Goal: Information Seeking & Learning: Learn about a topic

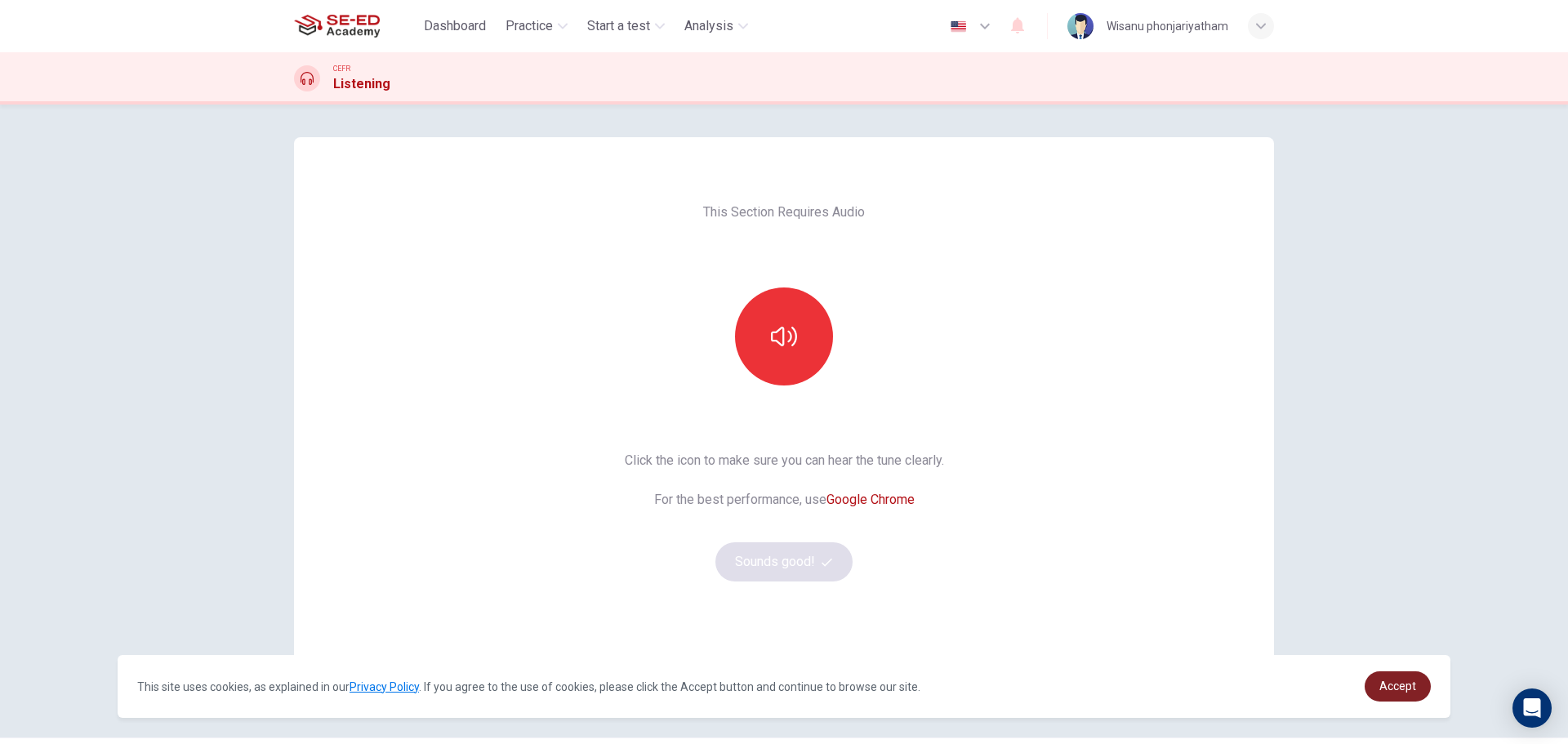
click at [1389, 686] on span "Accept" at bounding box center [1397, 686] width 37 height 13
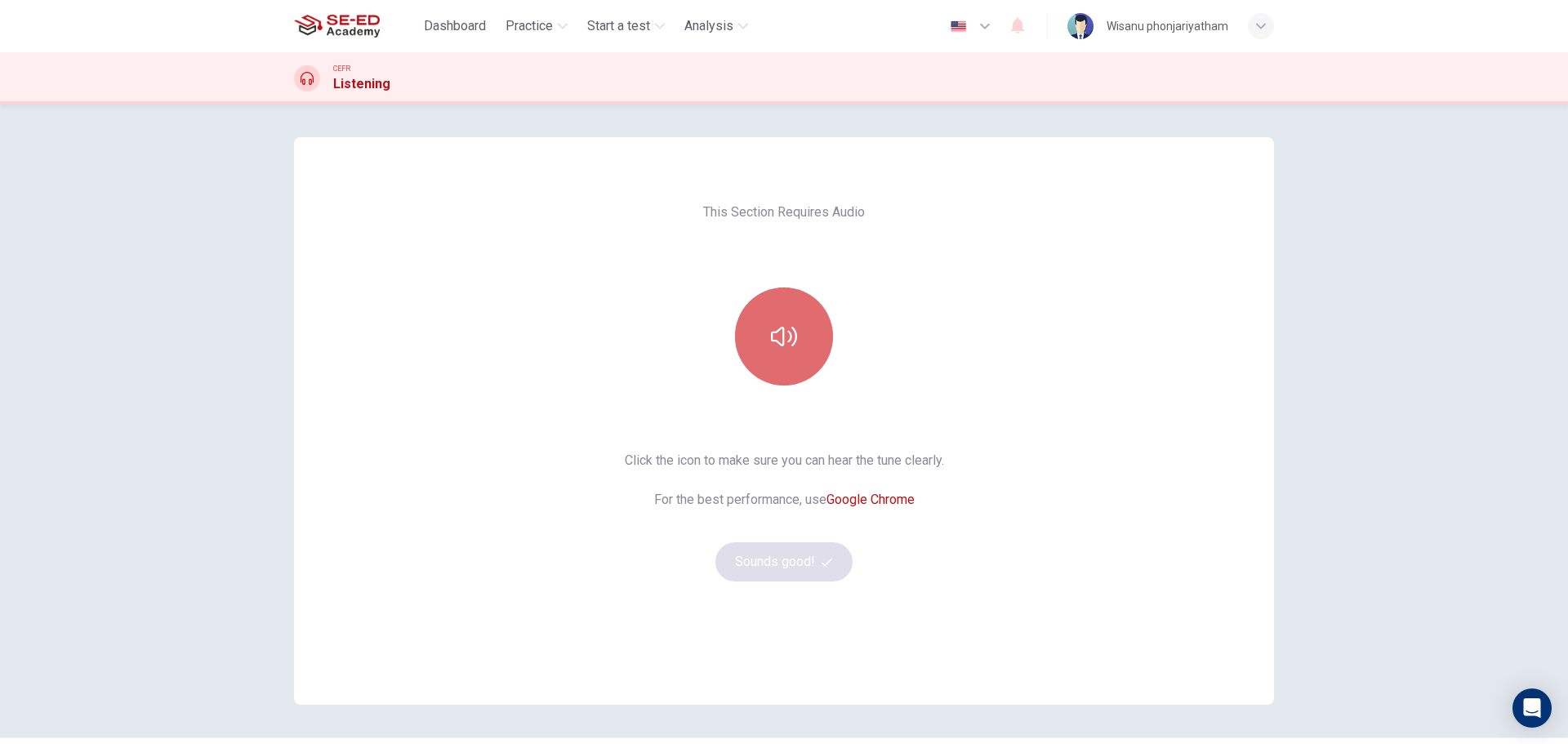
click at [781, 353] on button "button" at bounding box center [783, 336] width 98 height 98
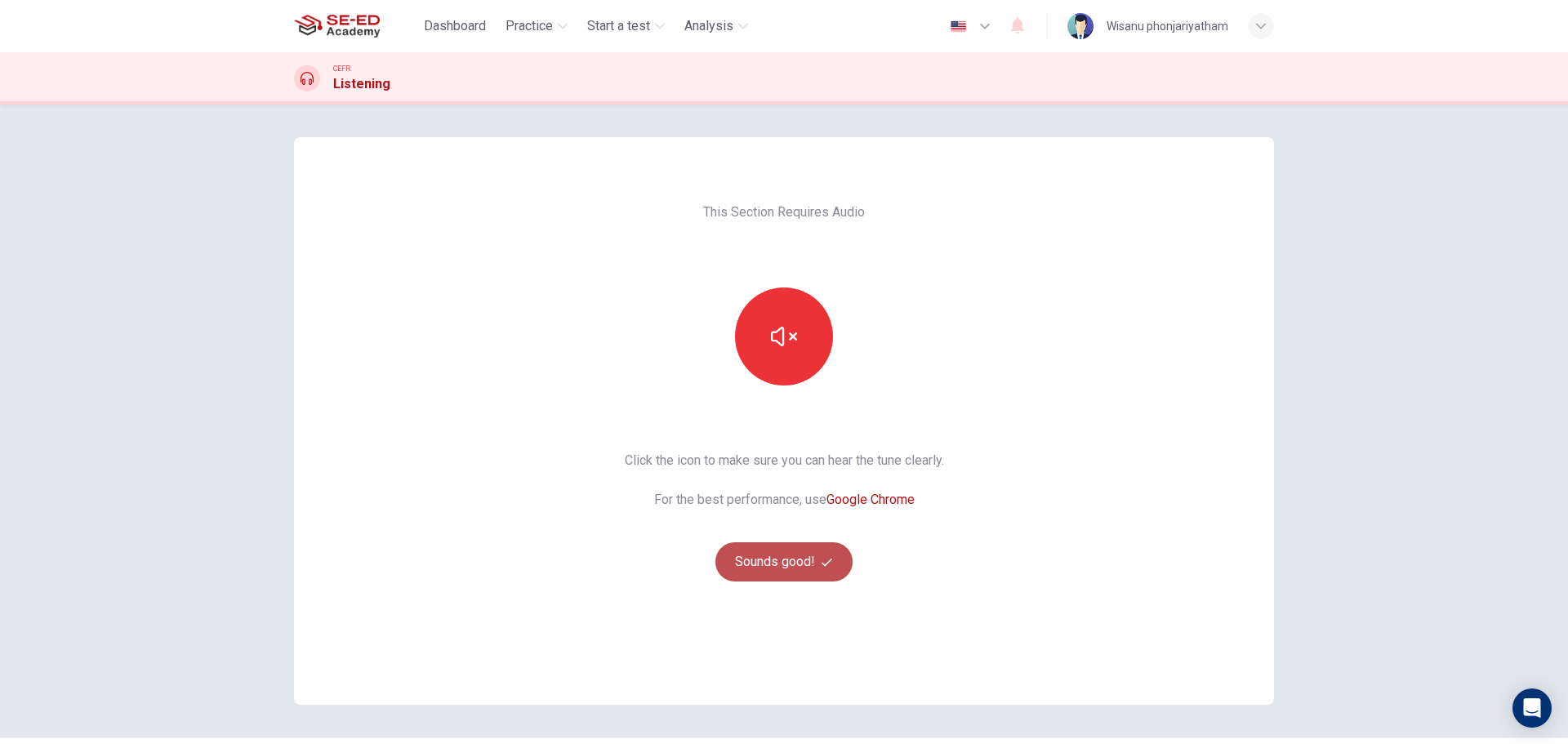
click at [785, 575] on button "Sounds good!" at bounding box center [784, 562] width 137 height 40
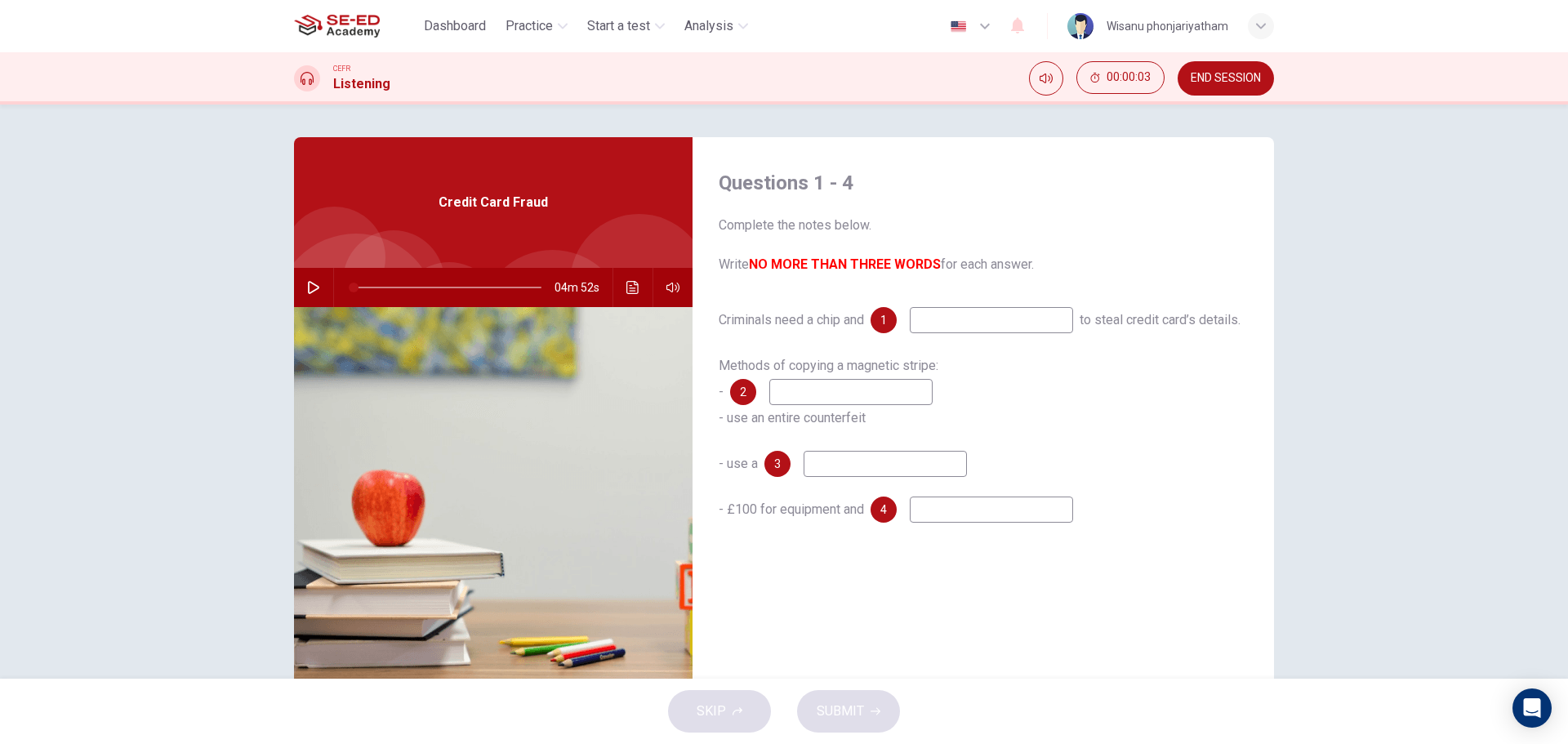
click at [984, 323] on input at bounding box center [991, 320] width 163 height 26
click at [829, 394] on span "Methods of copying a magnetic stripe: -" at bounding box center [829, 378] width 220 height 41
drag, startPoint x: 760, startPoint y: 394, endPoint x: 1020, endPoint y: 398, distance: 260.0
click at [990, 398] on div "Methods of copying a magnetic stripe: - 2 - use an entire counterfeit" at bounding box center [984, 391] width 529 height 78
click at [621, 280] on button "Click to see the audio transcription" at bounding box center [633, 288] width 26 height 40
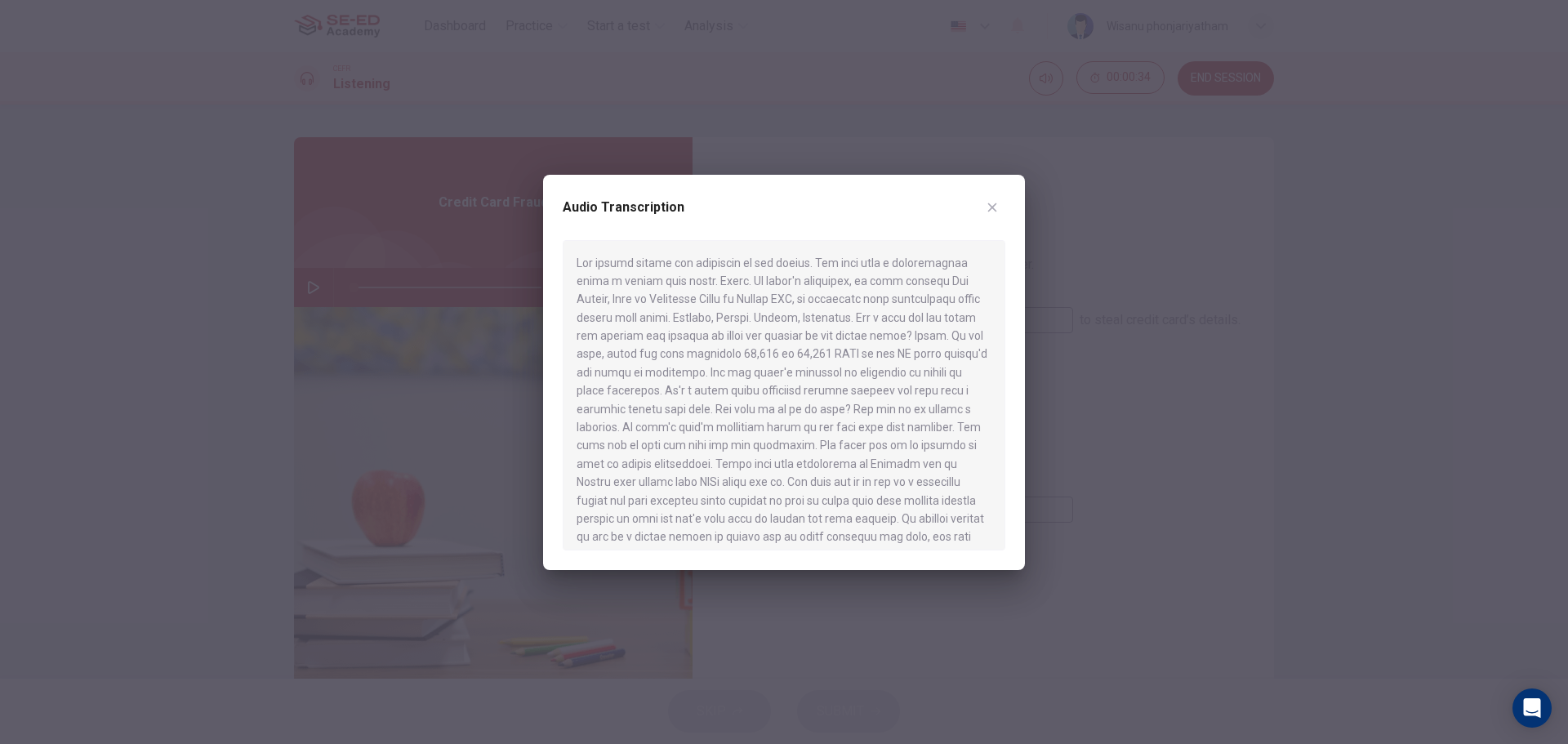
click at [1158, 449] on div at bounding box center [784, 372] width 1568 height 744
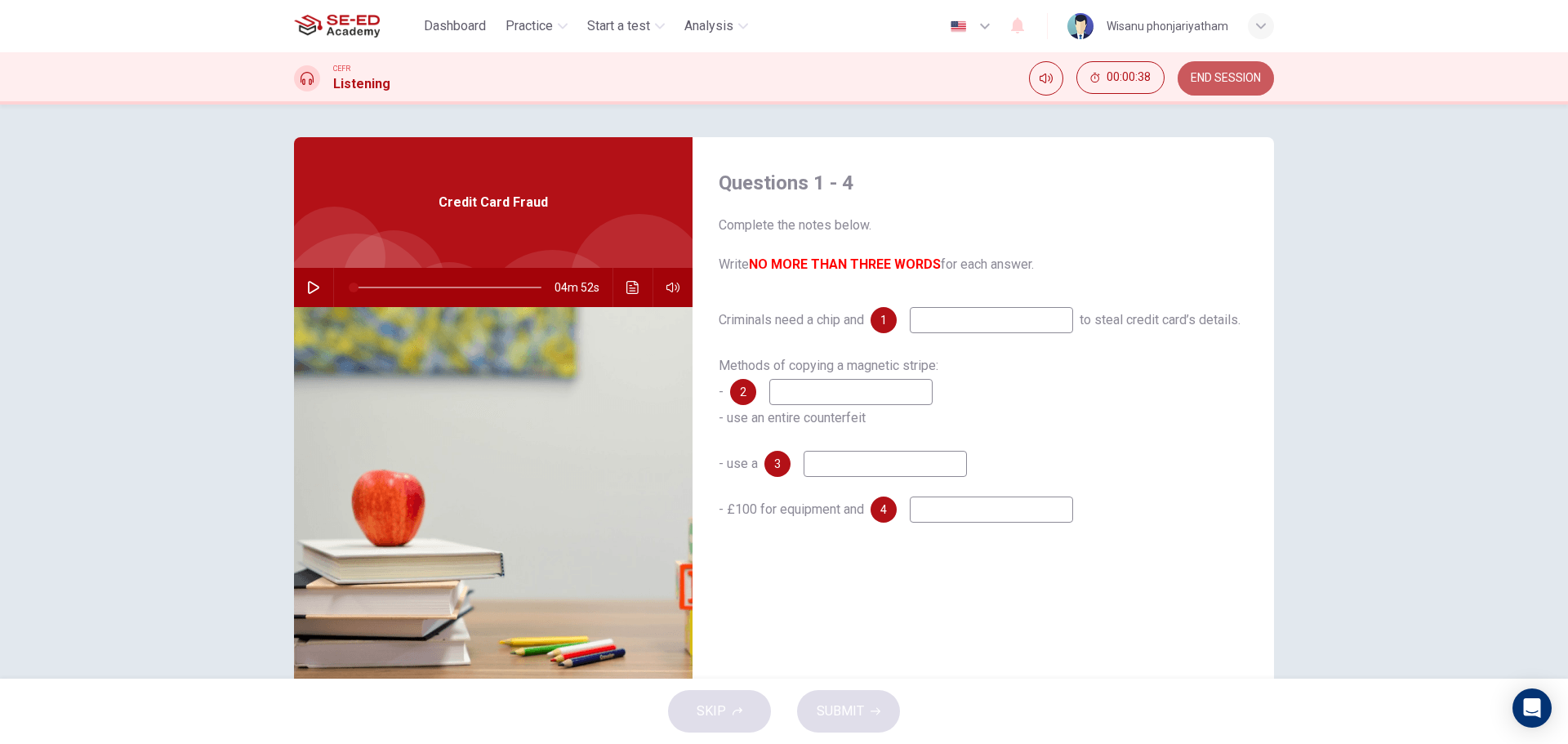
click at [1209, 83] on span "END SESSION" at bounding box center [1226, 78] width 70 height 13
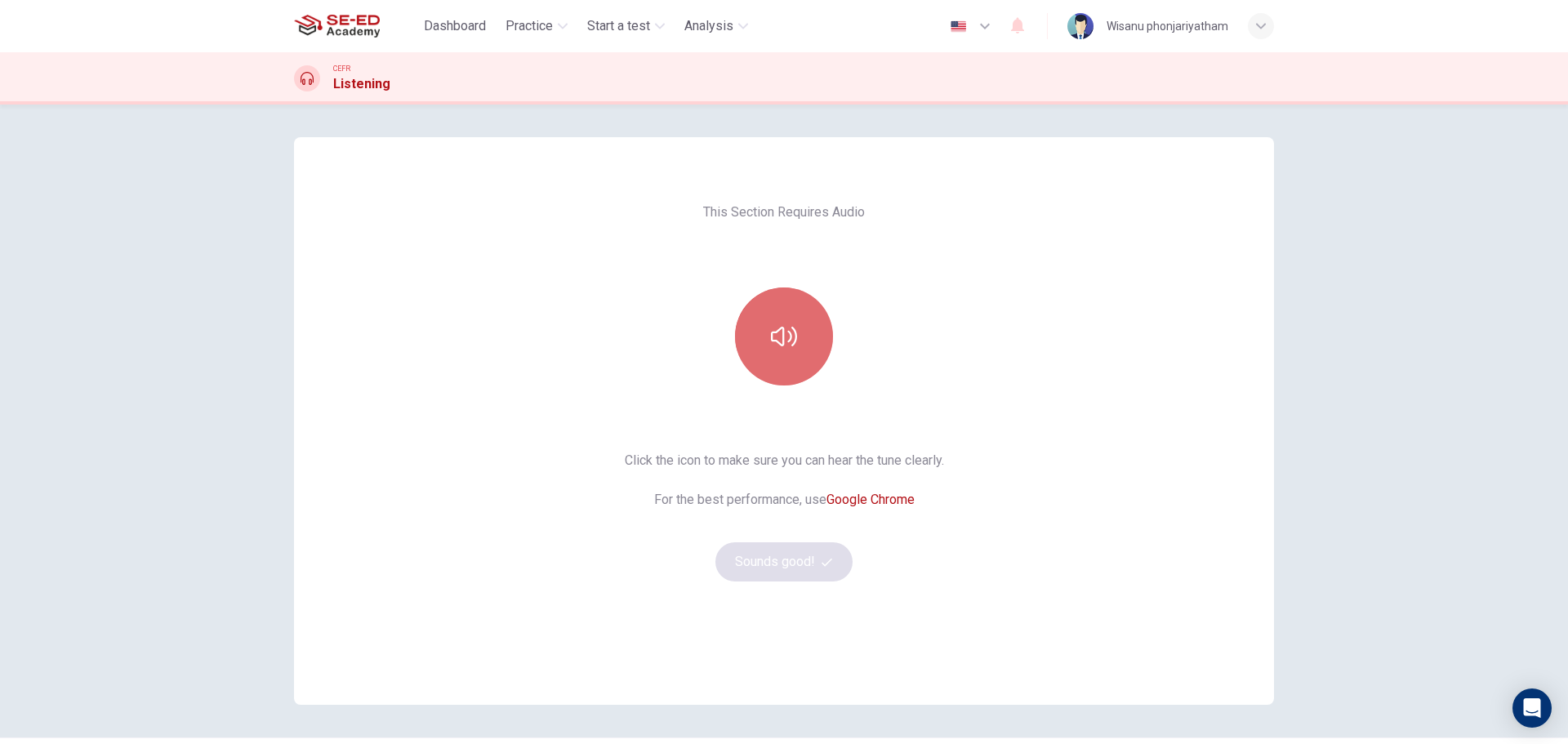
click at [773, 342] on icon "button" at bounding box center [784, 337] width 26 height 19
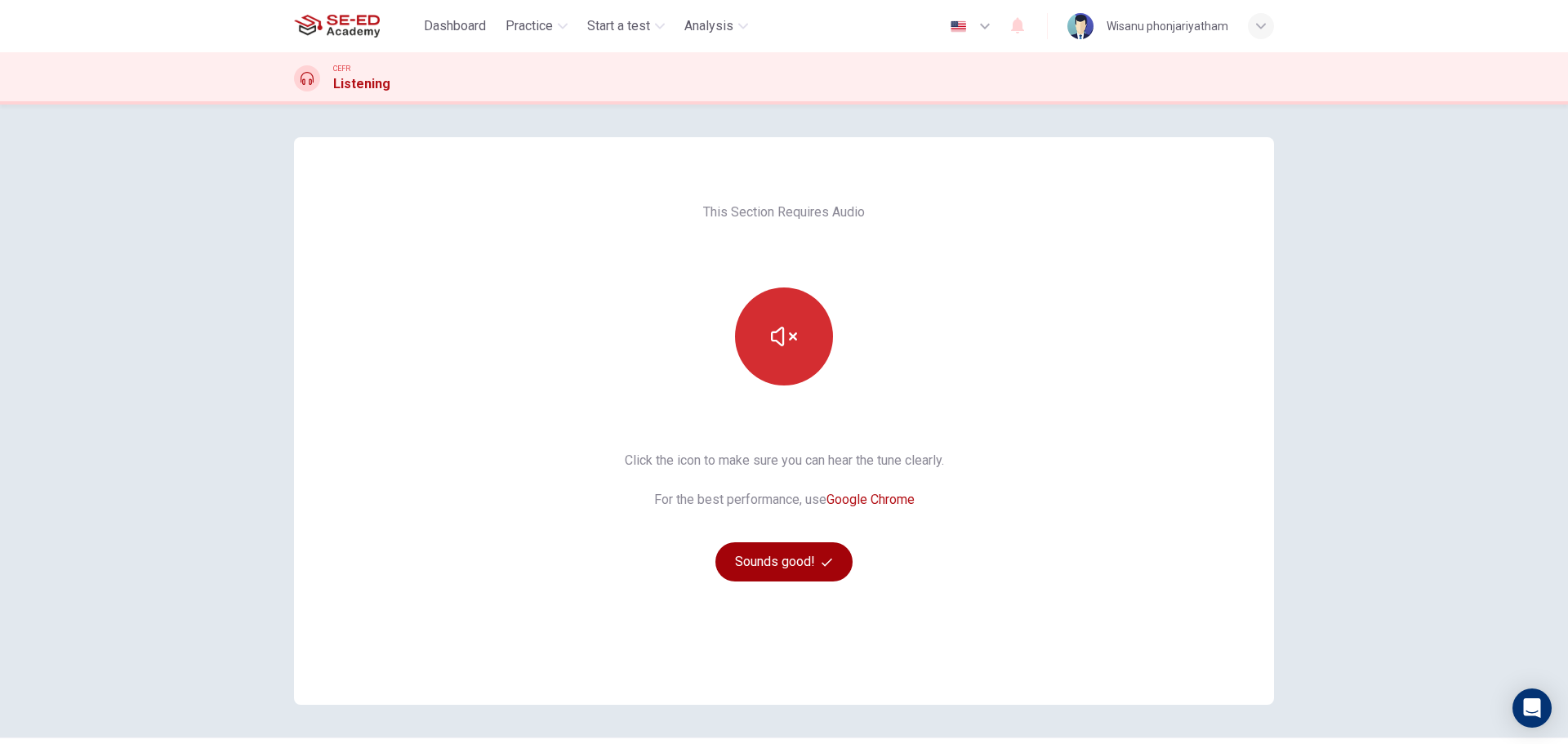
click at [771, 561] on button "Sounds good!" at bounding box center [784, 562] width 137 height 40
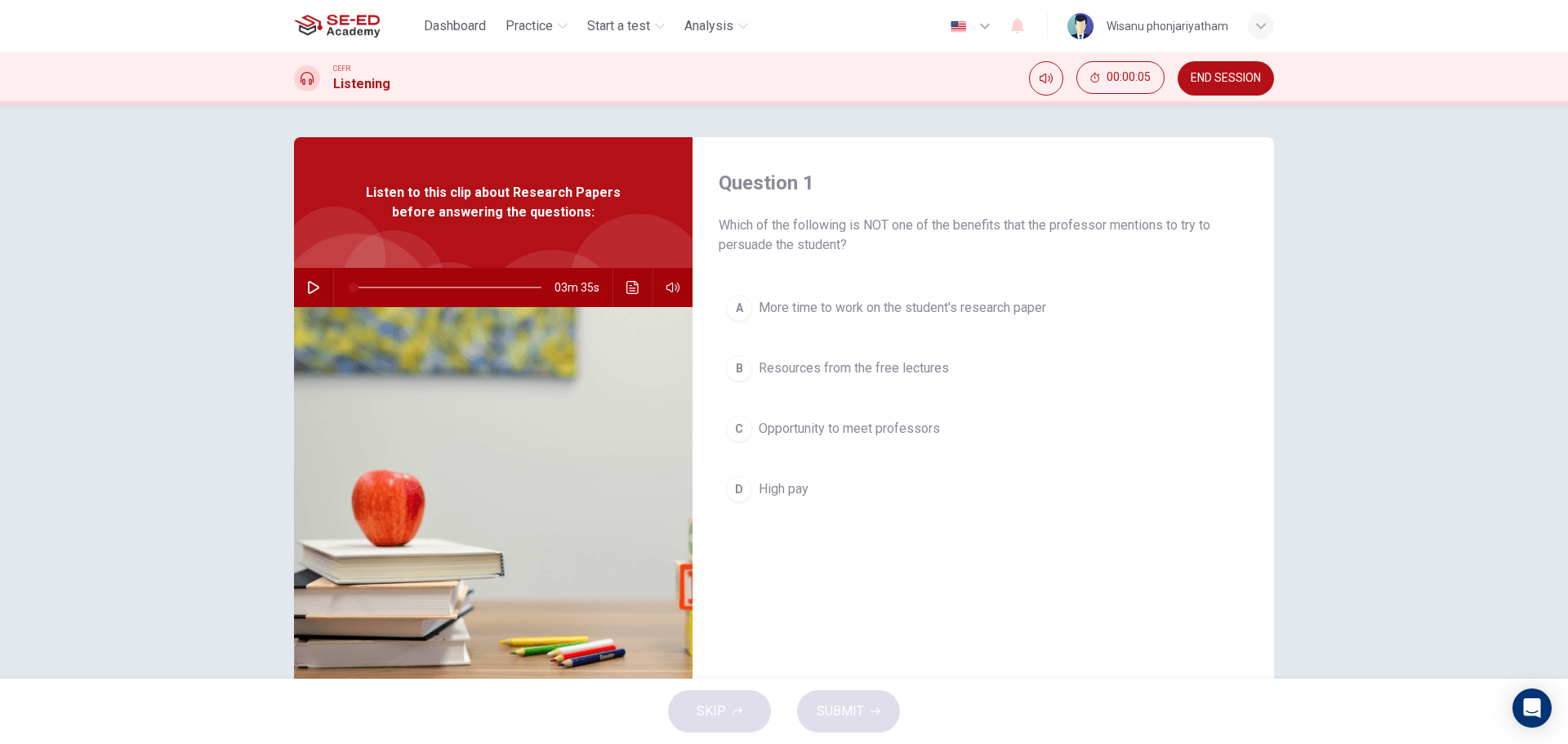
click at [307, 288] on icon "button" at bounding box center [313, 288] width 13 height 13
click at [1037, 605] on div "Question 1 Which of the following is NOT one of the benefits that the professor…" at bounding box center [984, 421] width 582 height 568
drag, startPoint x: 423, startPoint y: 288, endPoint x: 316, endPoint y: 295, distance: 107.2
click at [316, 295] on div "03m 35s" at bounding box center [492, 288] width 398 height 40
click at [766, 494] on span "High pay" at bounding box center [783, 489] width 50 height 19
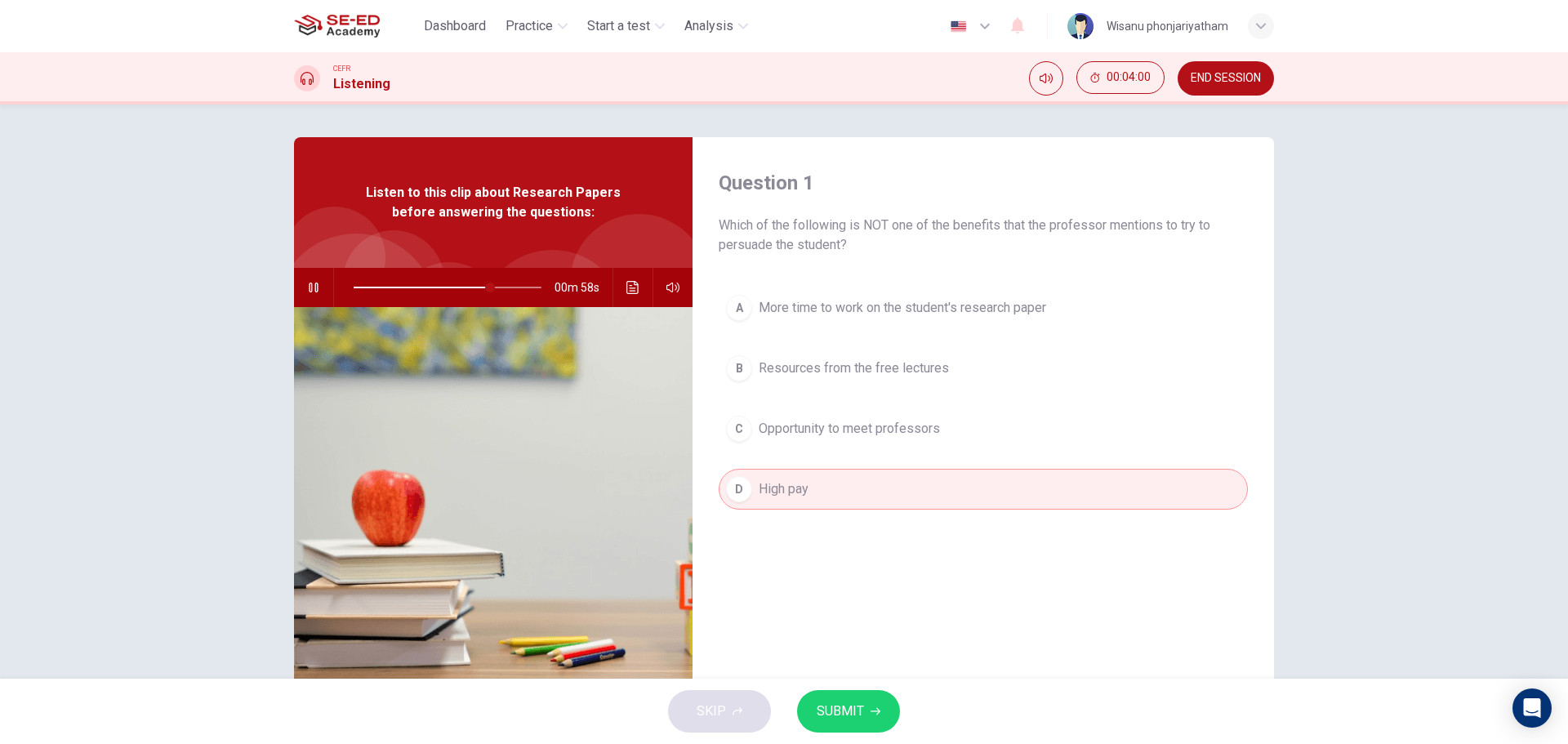
click at [835, 711] on span "SUBMIT" at bounding box center [840, 711] width 47 height 23
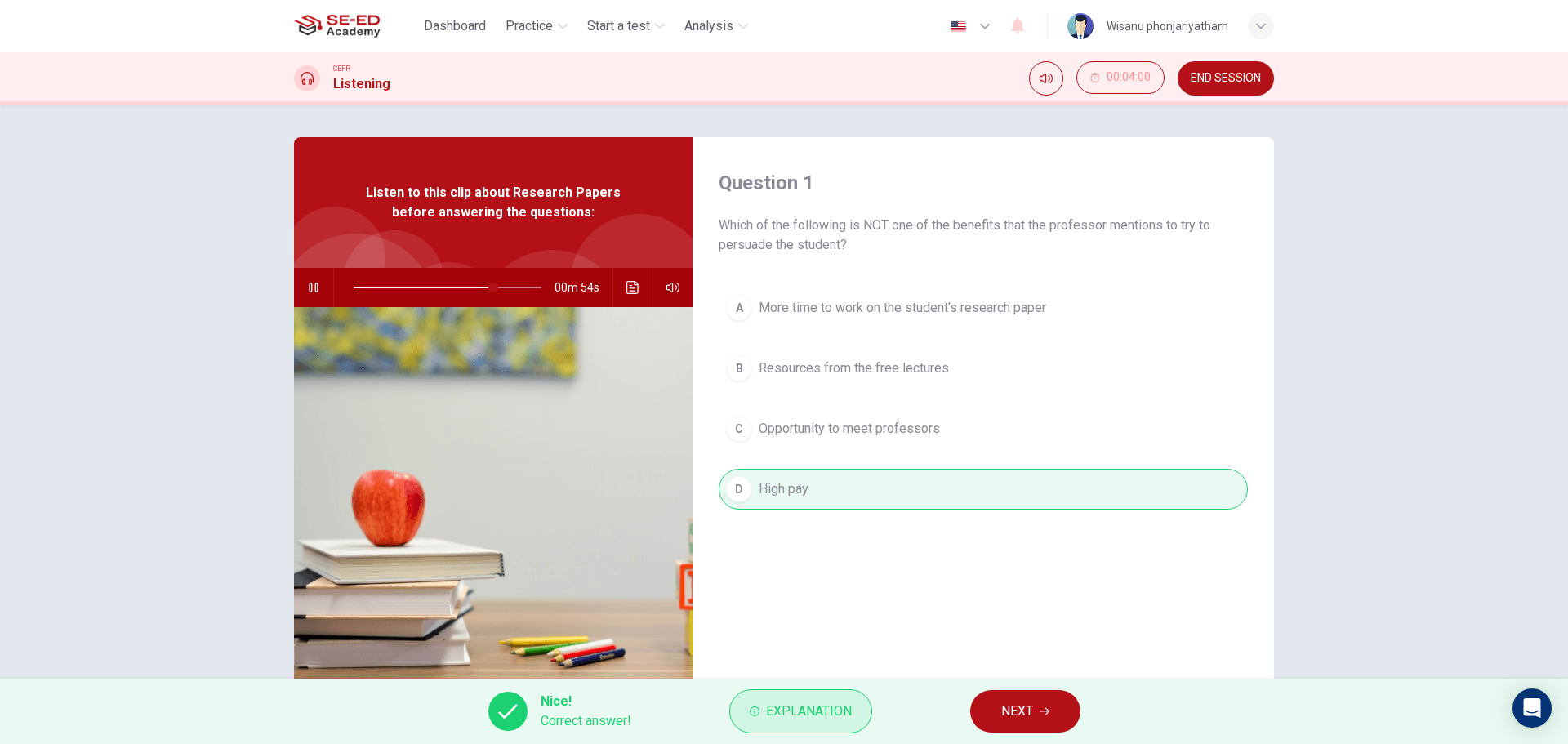
click at [784, 697] on button "Explanation" at bounding box center [801, 711] width 143 height 44
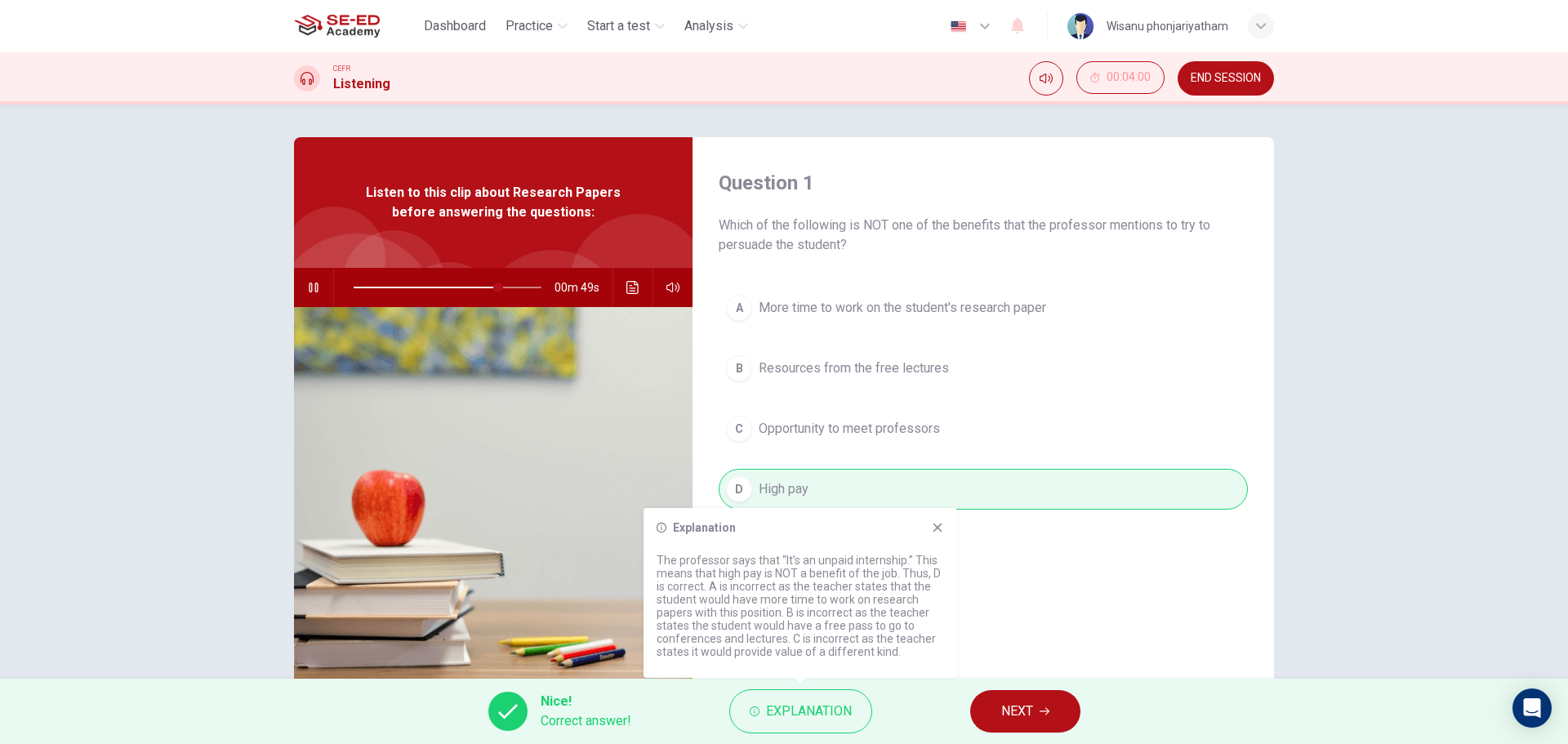
click at [1026, 593] on div "Question 1 Which of the following is NOT one of the benefits that the professor…" at bounding box center [984, 421] width 582 height 568
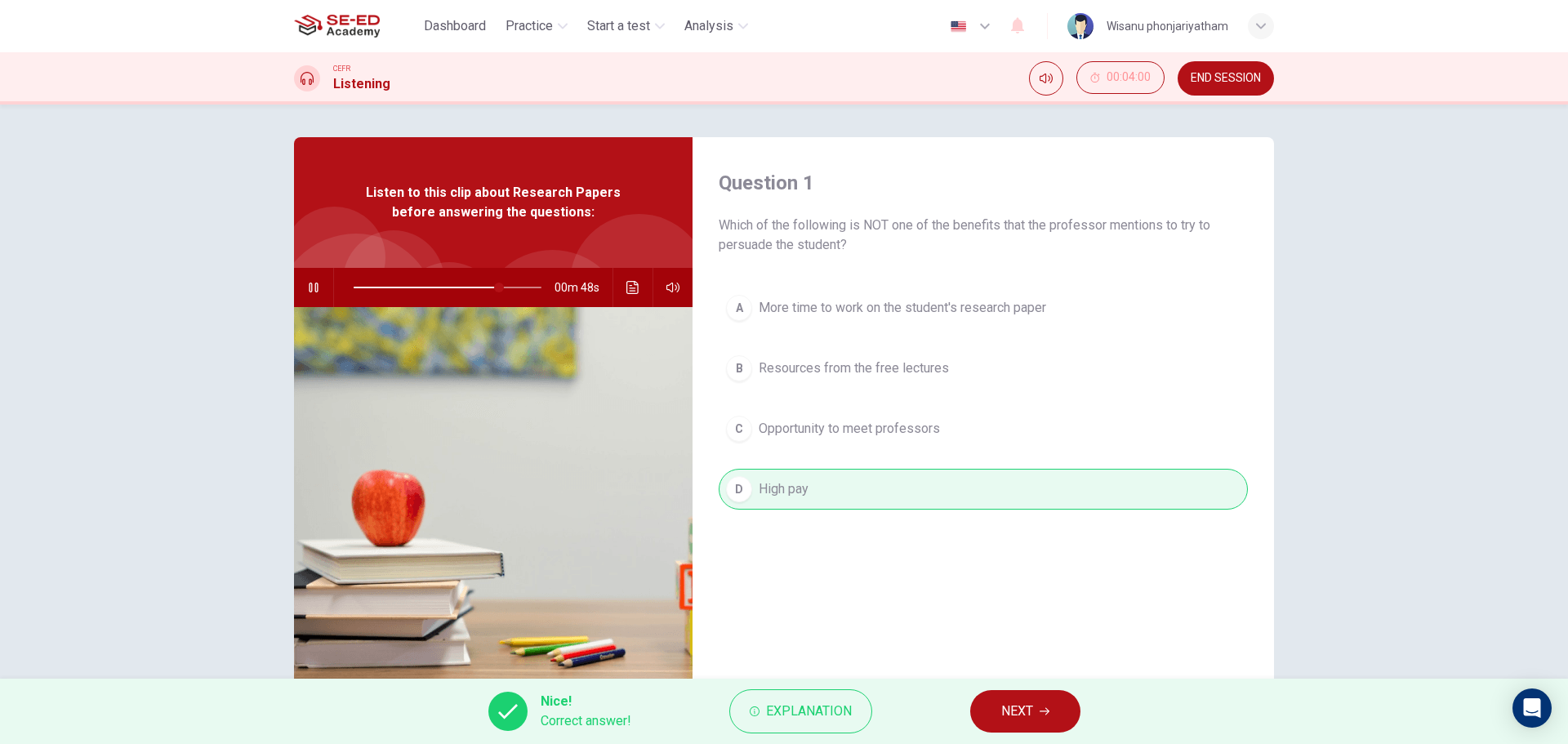
click at [1008, 709] on span "NEXT" at bounding box center [1017, 711] width 32 height 23
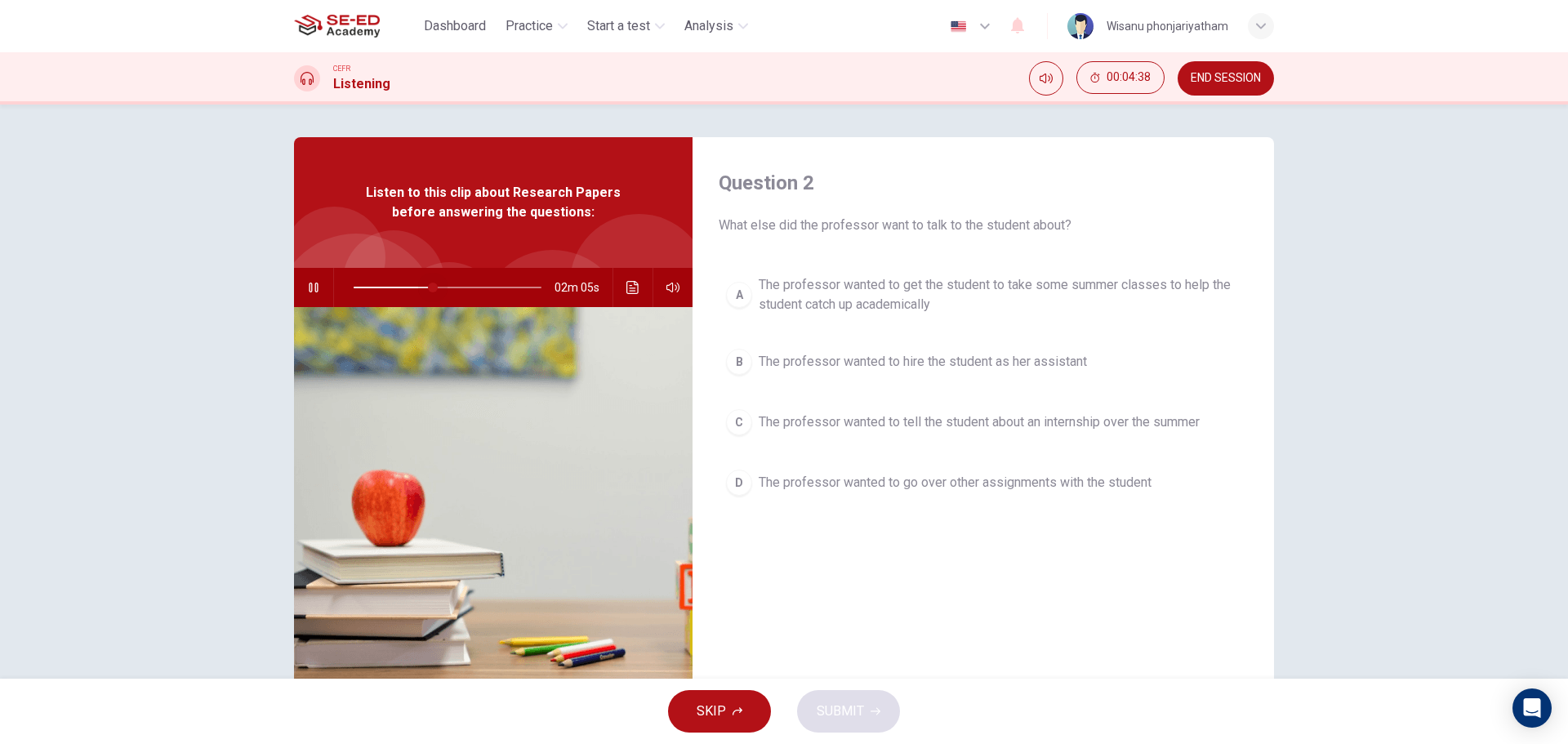
drag, startPoint x: 522, startPoint y: 289, endPoint x: 428, endPoint y: 287, distance: 94.0
click at [428, 287] on span at bounding box center [432, 287] width 10 height 10
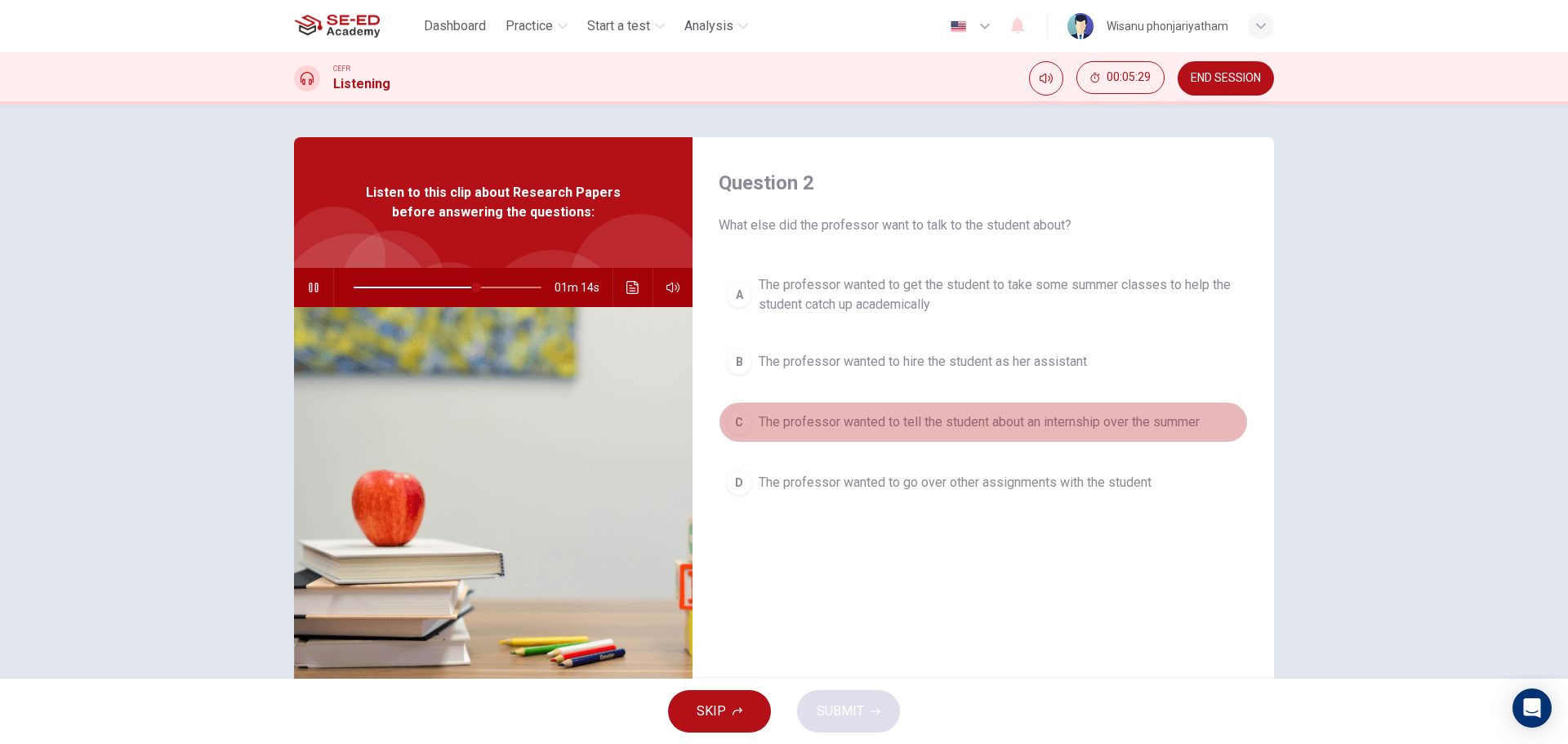
click at [918, 436] on button "C The professor wanted to tell the student about an internship over the summer" at bounding box center [984, 422] width 529 height 40
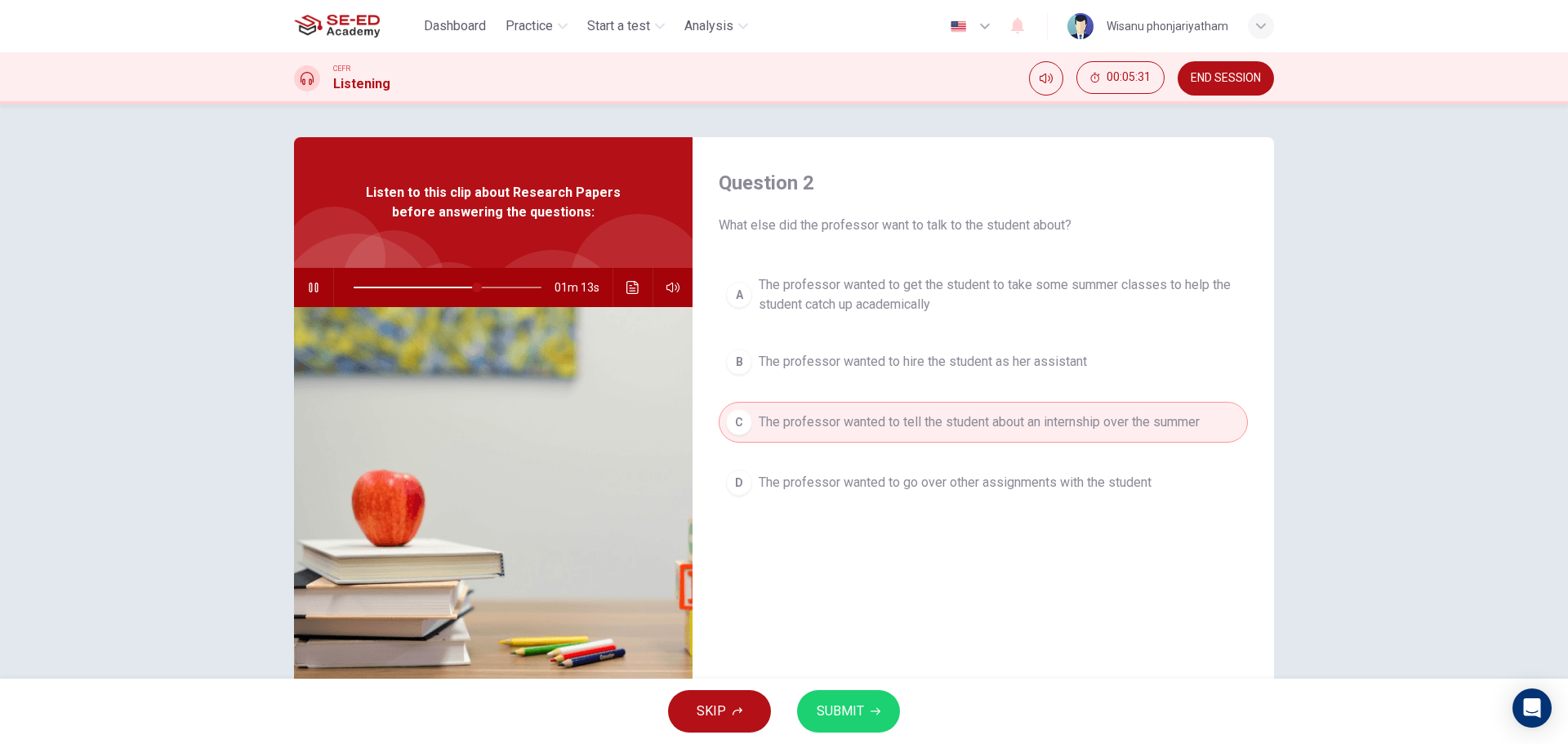
click at [843, 709] on span "SUBMIT" at bounding box center [840, 711] width 47 height 23
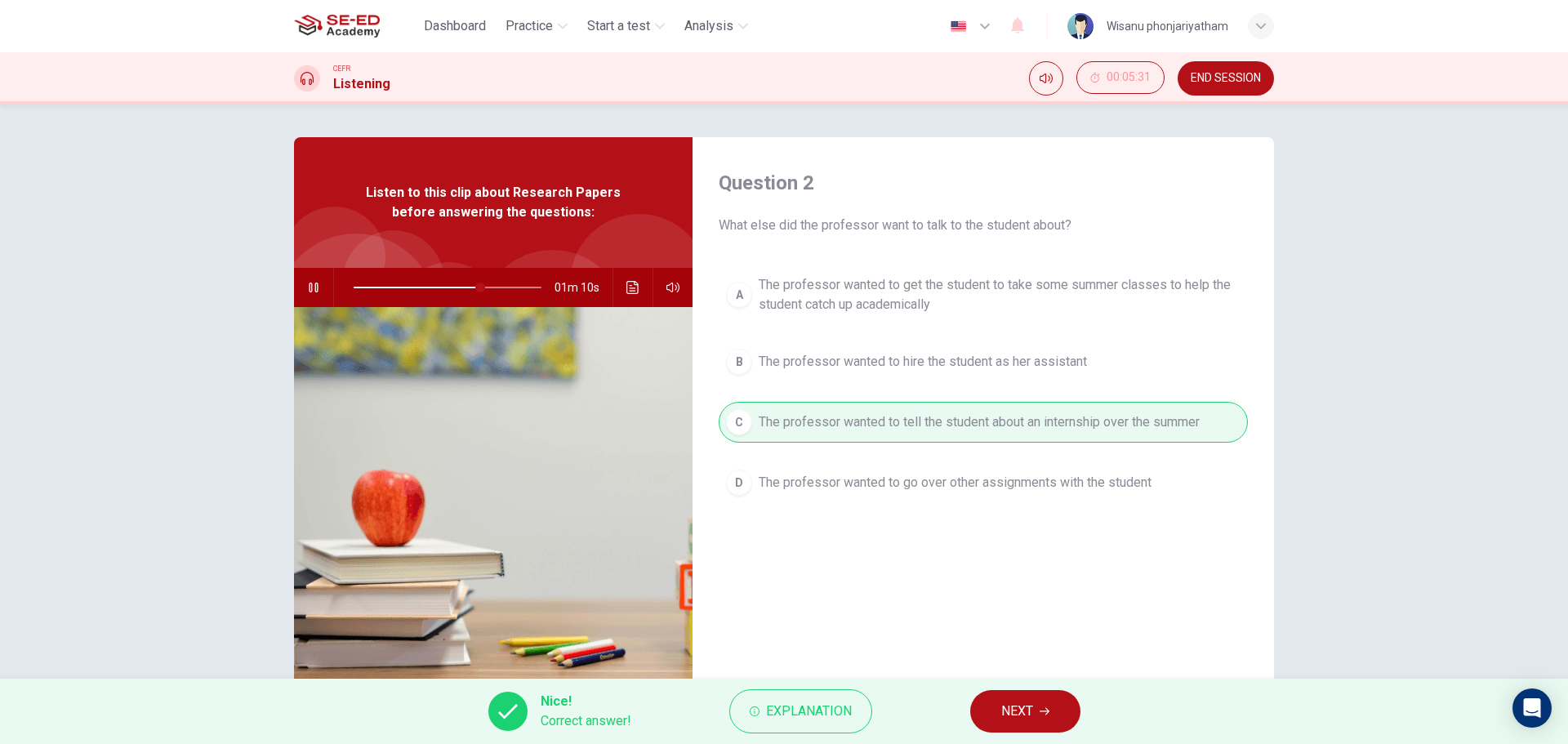
click at [995, 718] on button "NEXT" at bounding box center [1025, 711] width 110 height 42
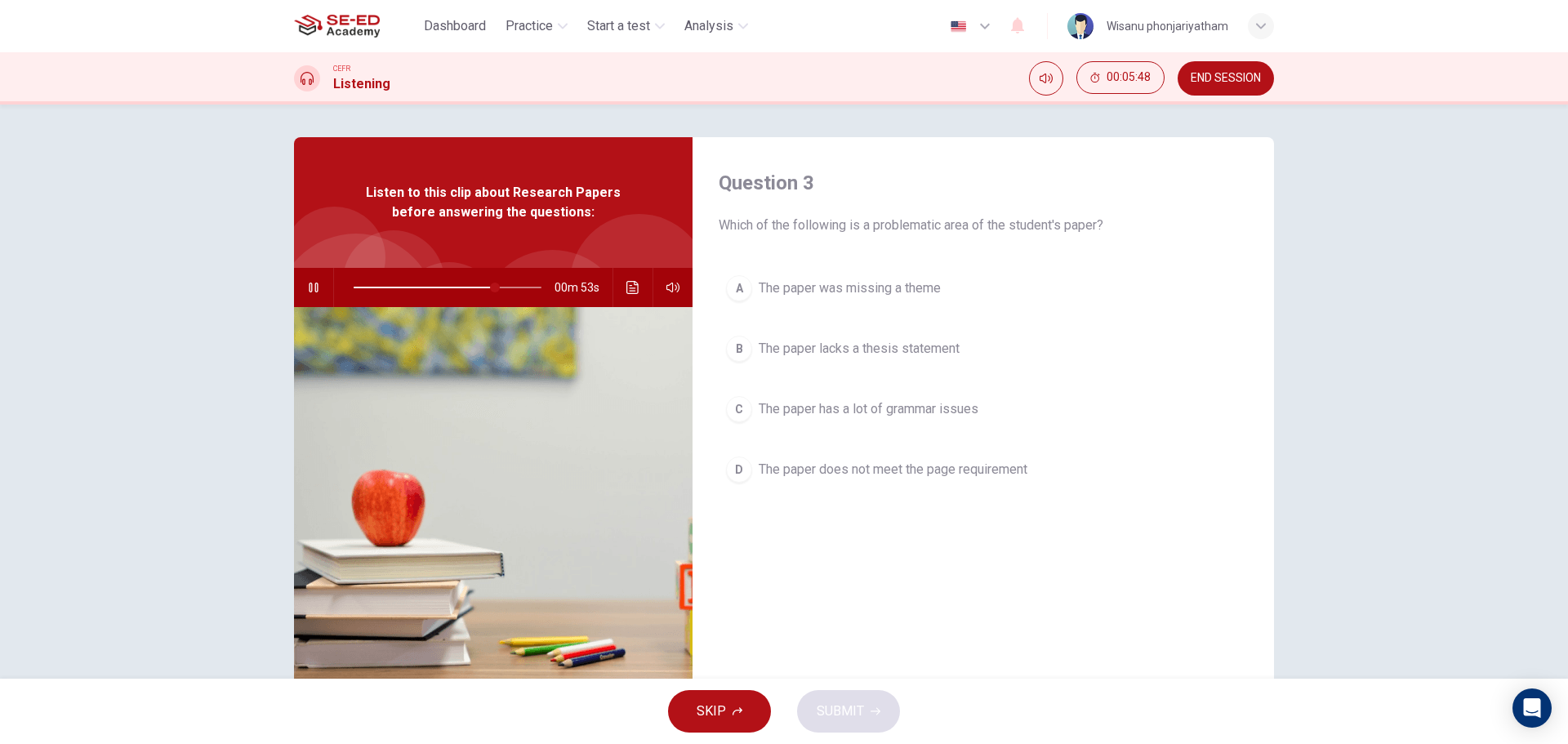
click at [901, 285] on span "The paper was missing a theme" at bounding box center [849, 288] width 182 height 19
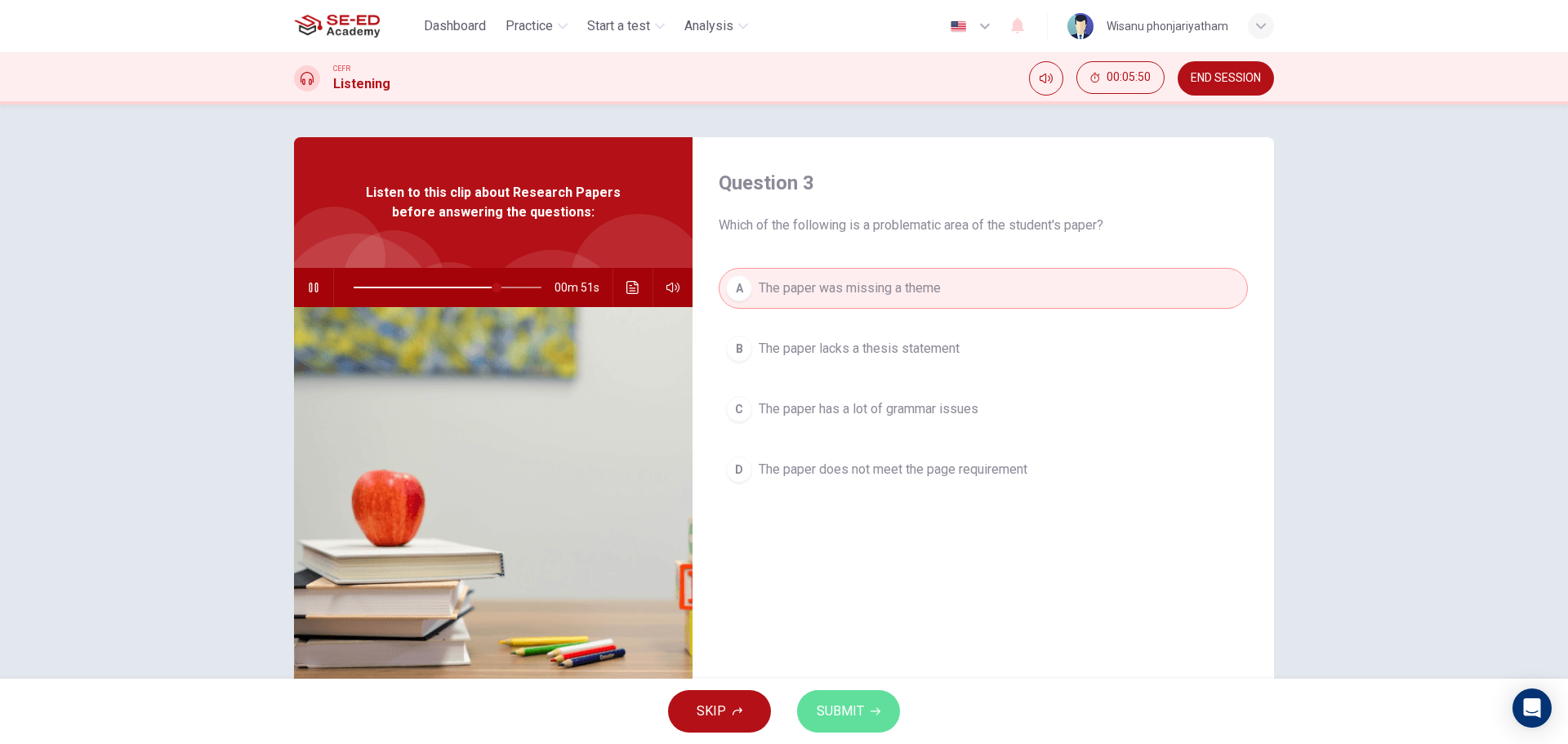
click at [842, 715] on span "SUBMIT" at bounding box center [840, 711] width 47 height 23
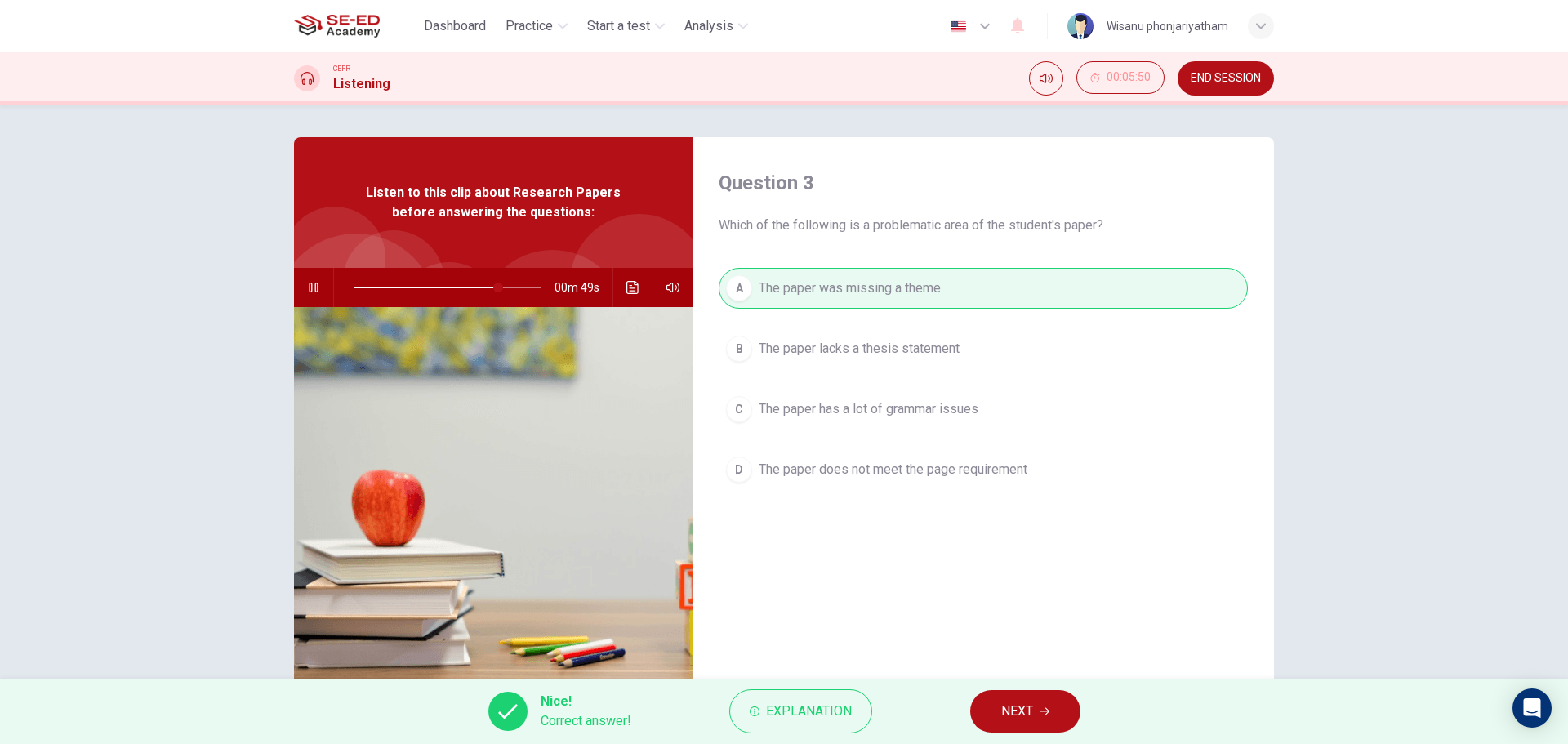
click at [1008, 724] on button "NEXT" at bounding box center [1025, 711] width 110 height 42
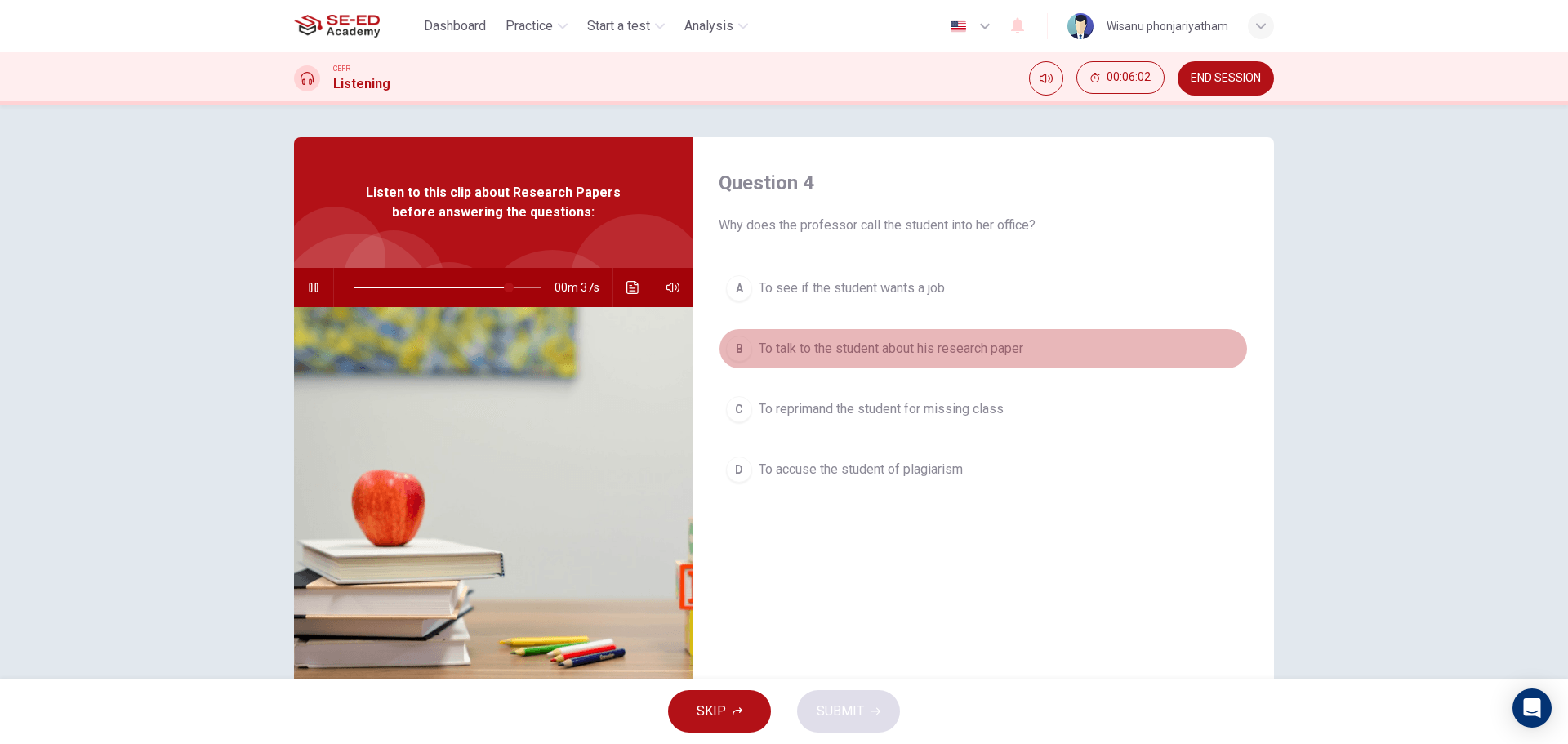
click at [942, 336] on button "B To talk to the student about his research paper" at bounding box center [984, 349] width 529 height 40
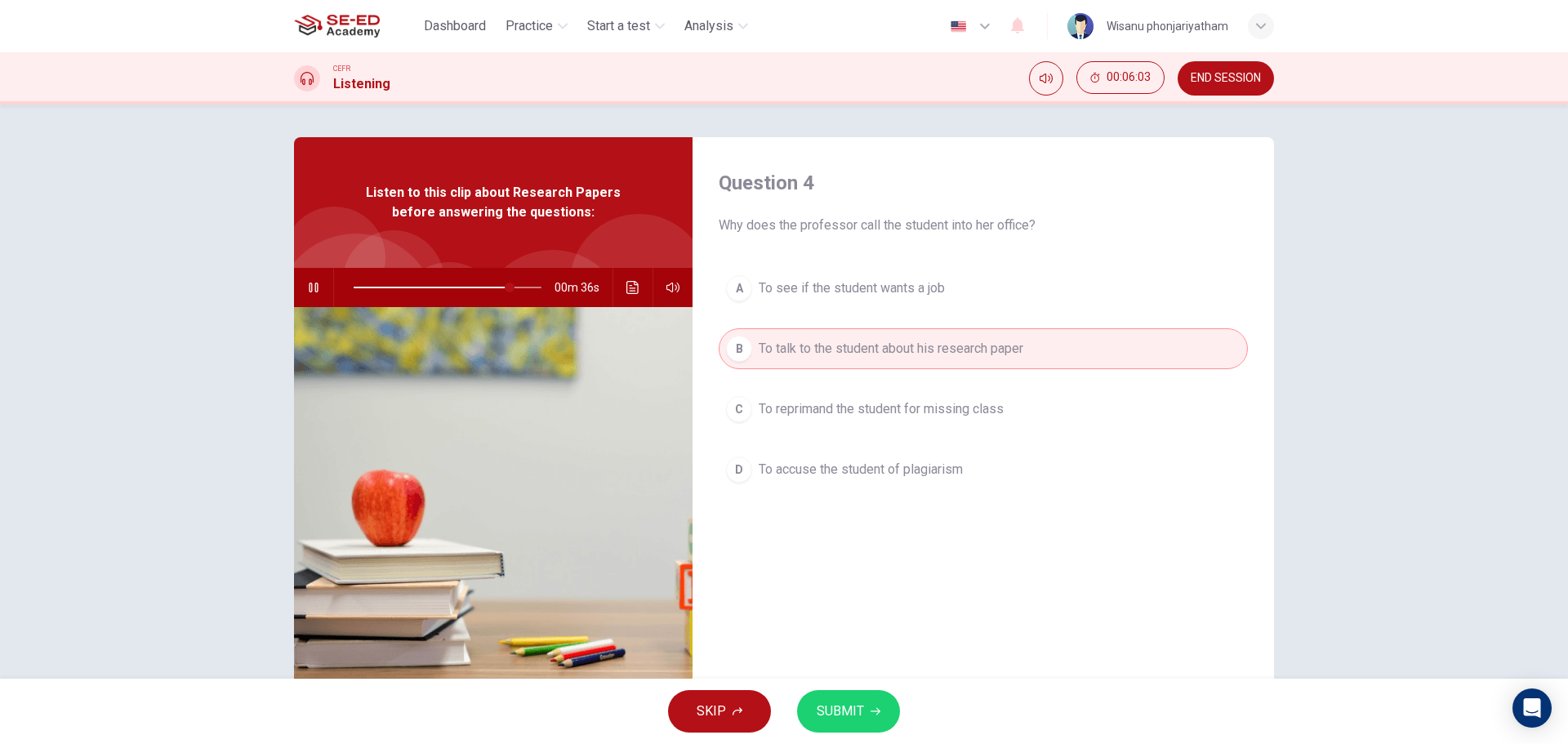
click at [869, 704] on button "SUBMIT" at bounding box center [848, 711] width 103 height 42
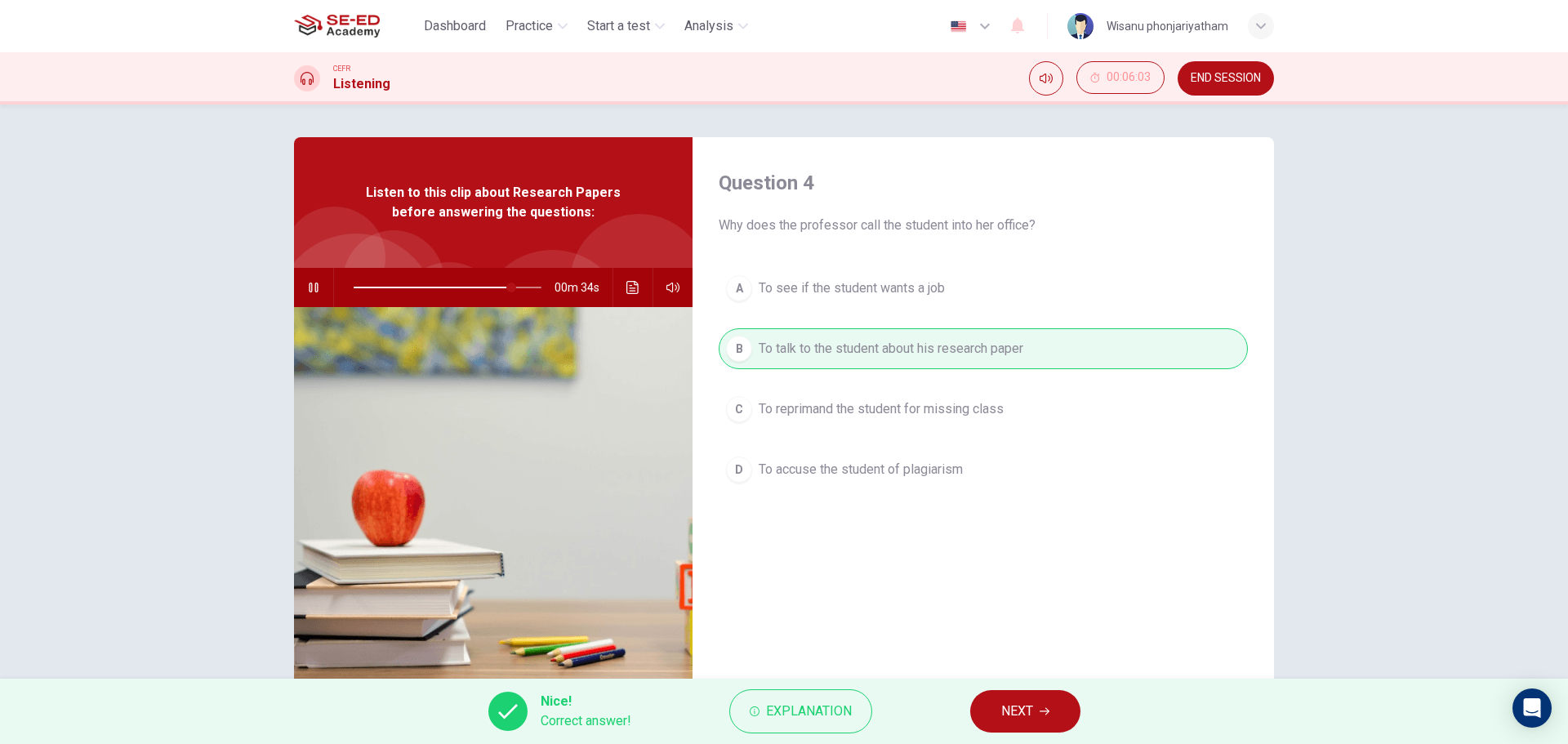
click at [1024, 709] on span "NEXT" at bounding box center [1017, 711] width 32 height 23
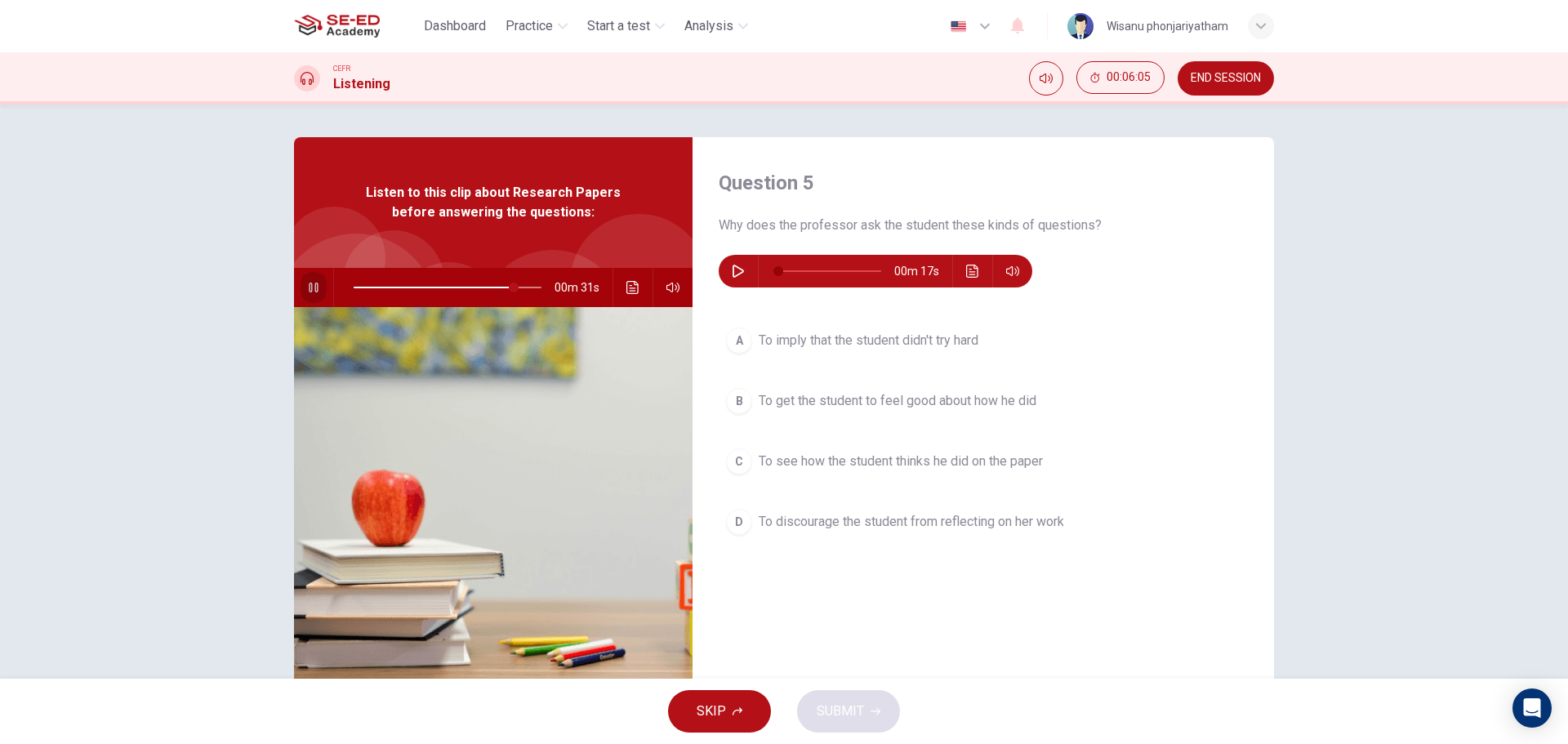
click at [314, 282] on icon "button" at bounding box center [313, 288] width 13 height 13
type input "85"
click at [732, 268] on icon "button" at bounding box center [737, 271] width 11 height 13
type input "0"
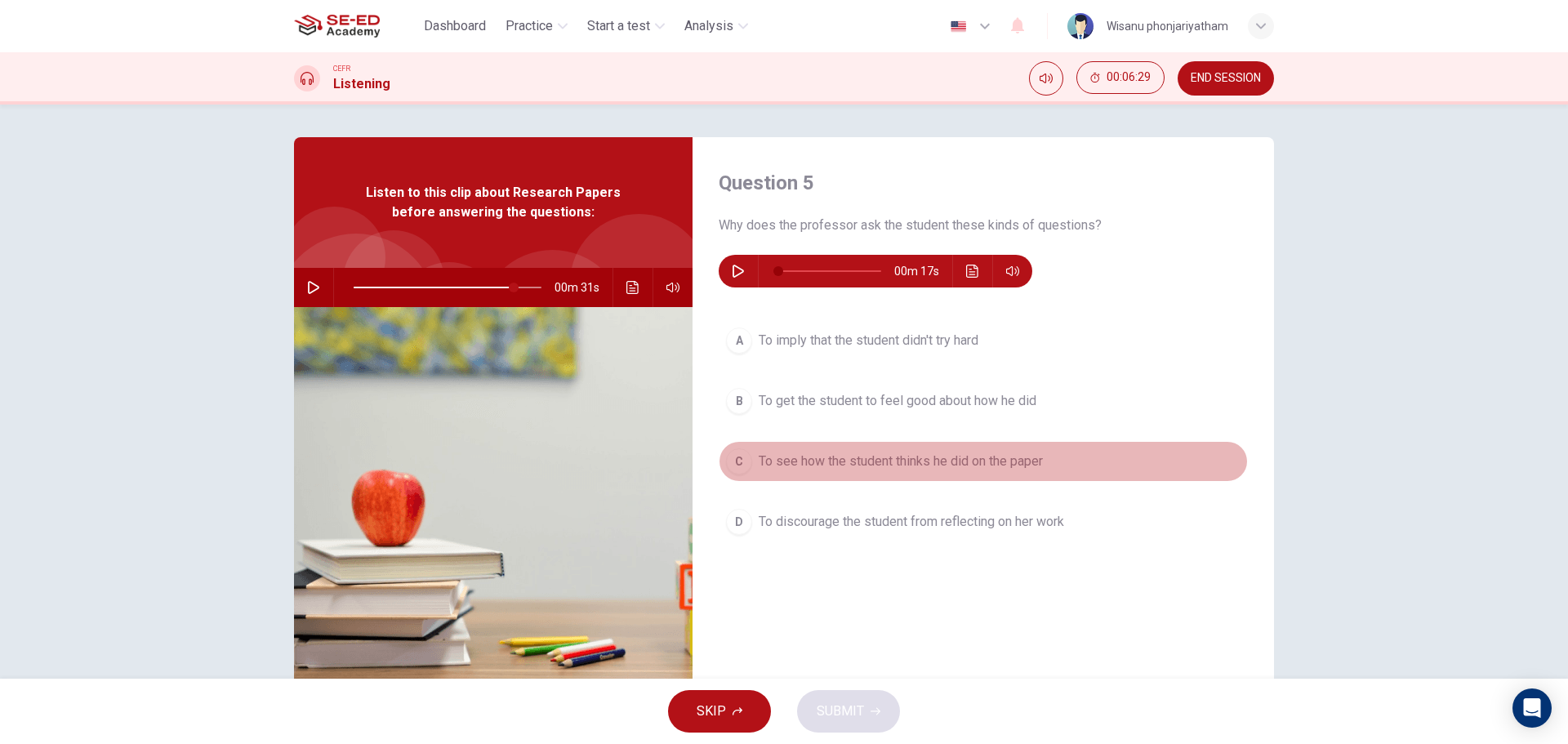
click at [969, 463] on span "To see how the student thinks he did on the paper" at bounding box center [900, 462] width 284 height 19
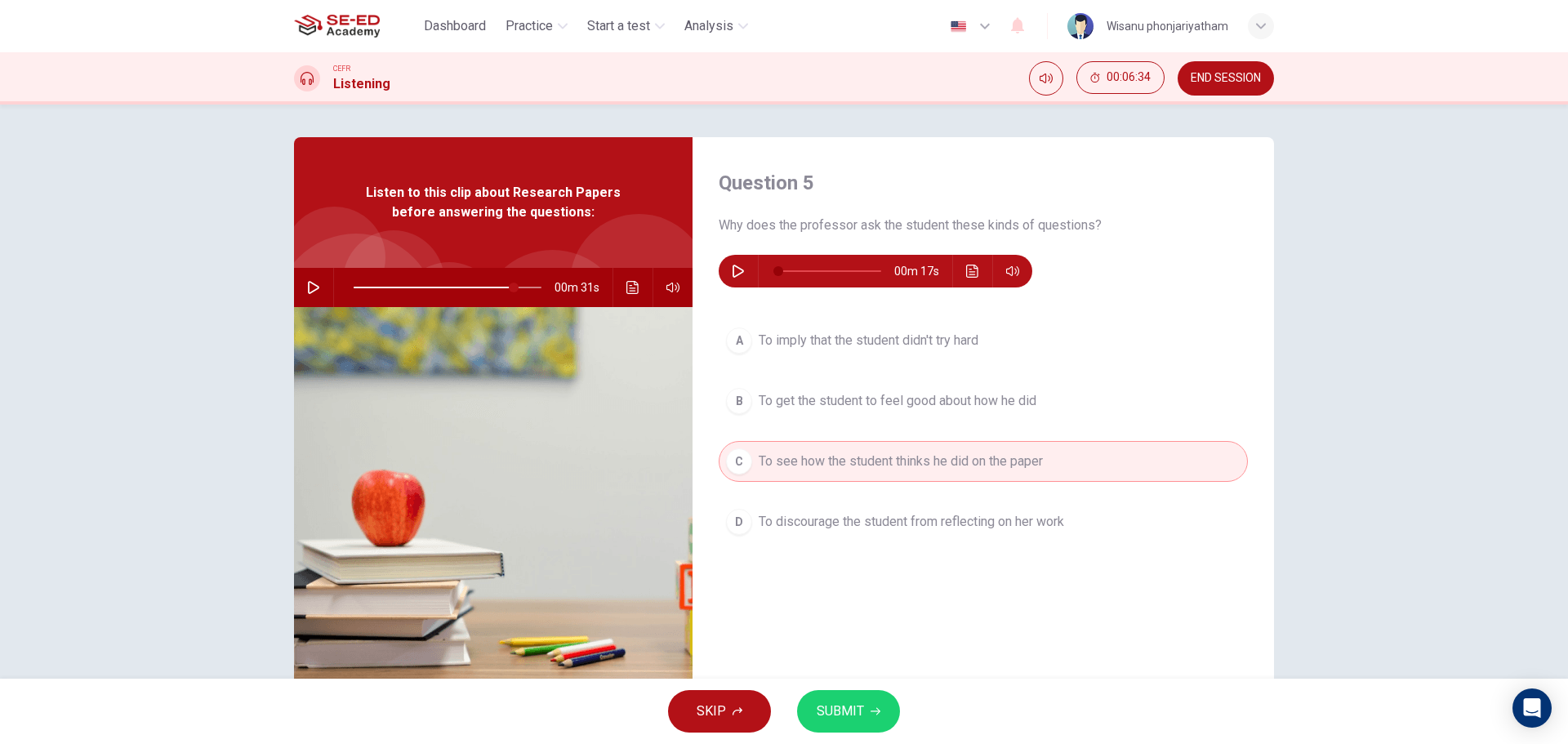
click at [904, 533] on button "D To discourage the student from reflecting on her work" at bounding box center [984, 522] width 529 height 40
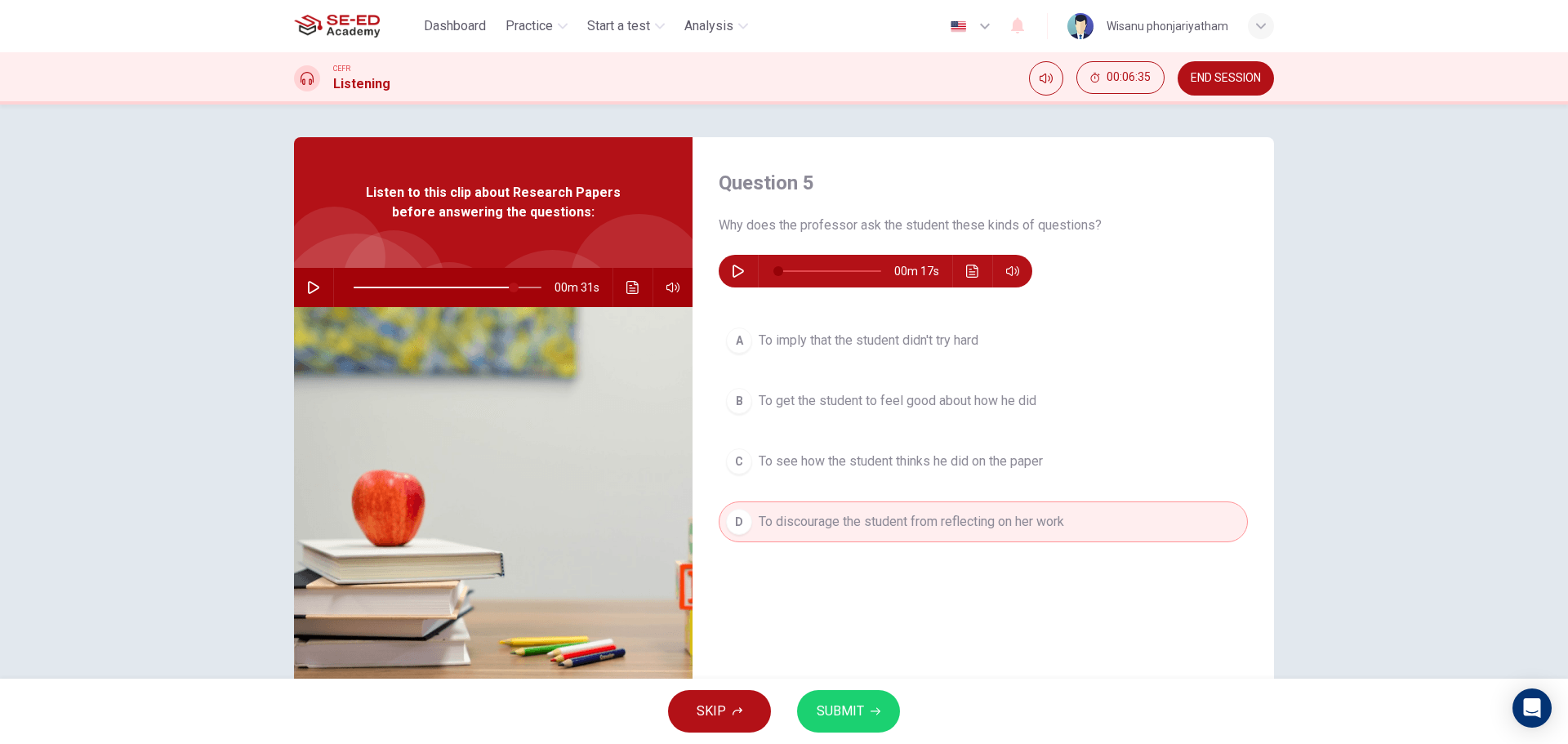
click at [877, 470] on span "To see how the student thinks he did on the paper" at bounding box center [900, 462] width 284 height 19
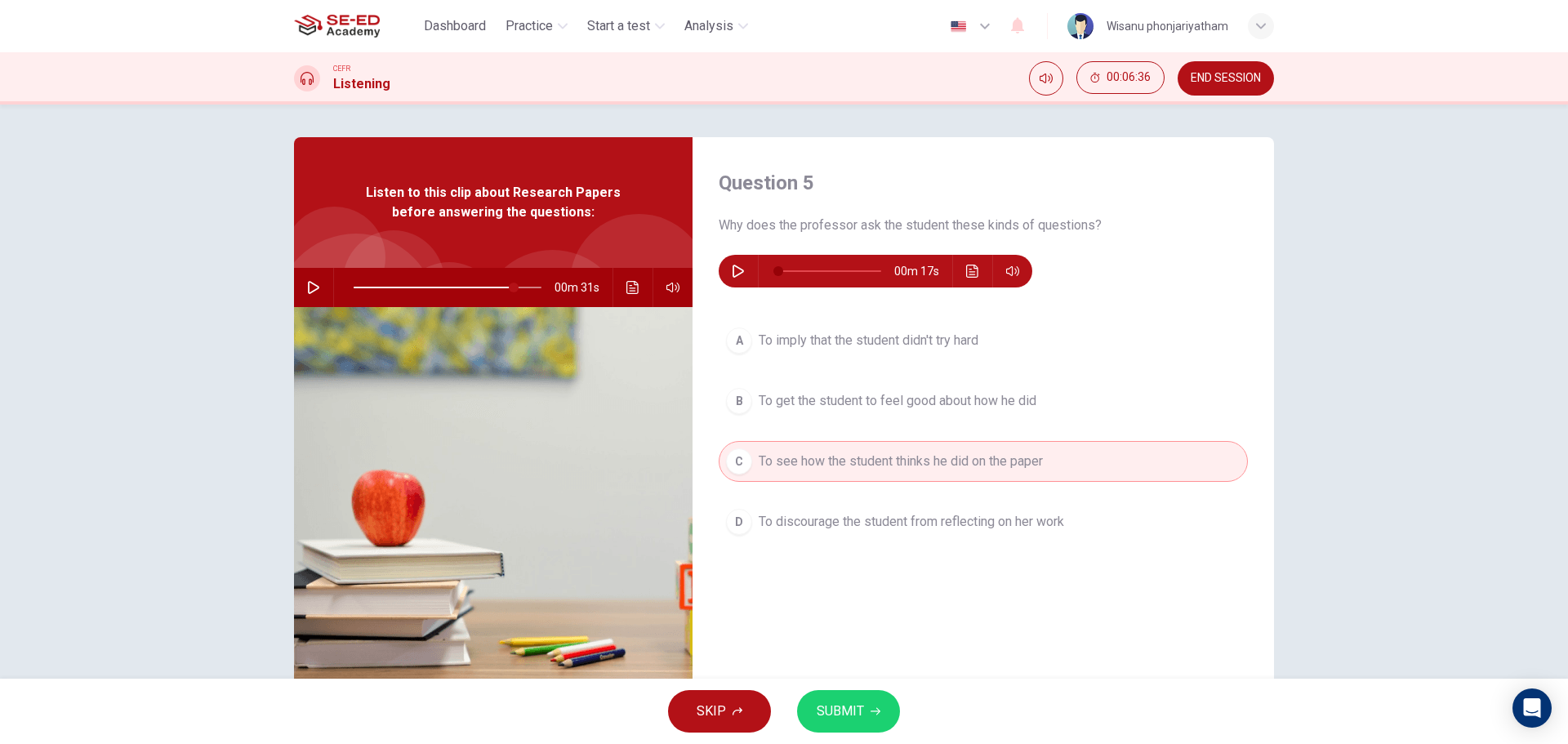
click at [846, 713] on span "SUBMIT" at bounding box center [840, 711] width 47 height 23
type input "85"
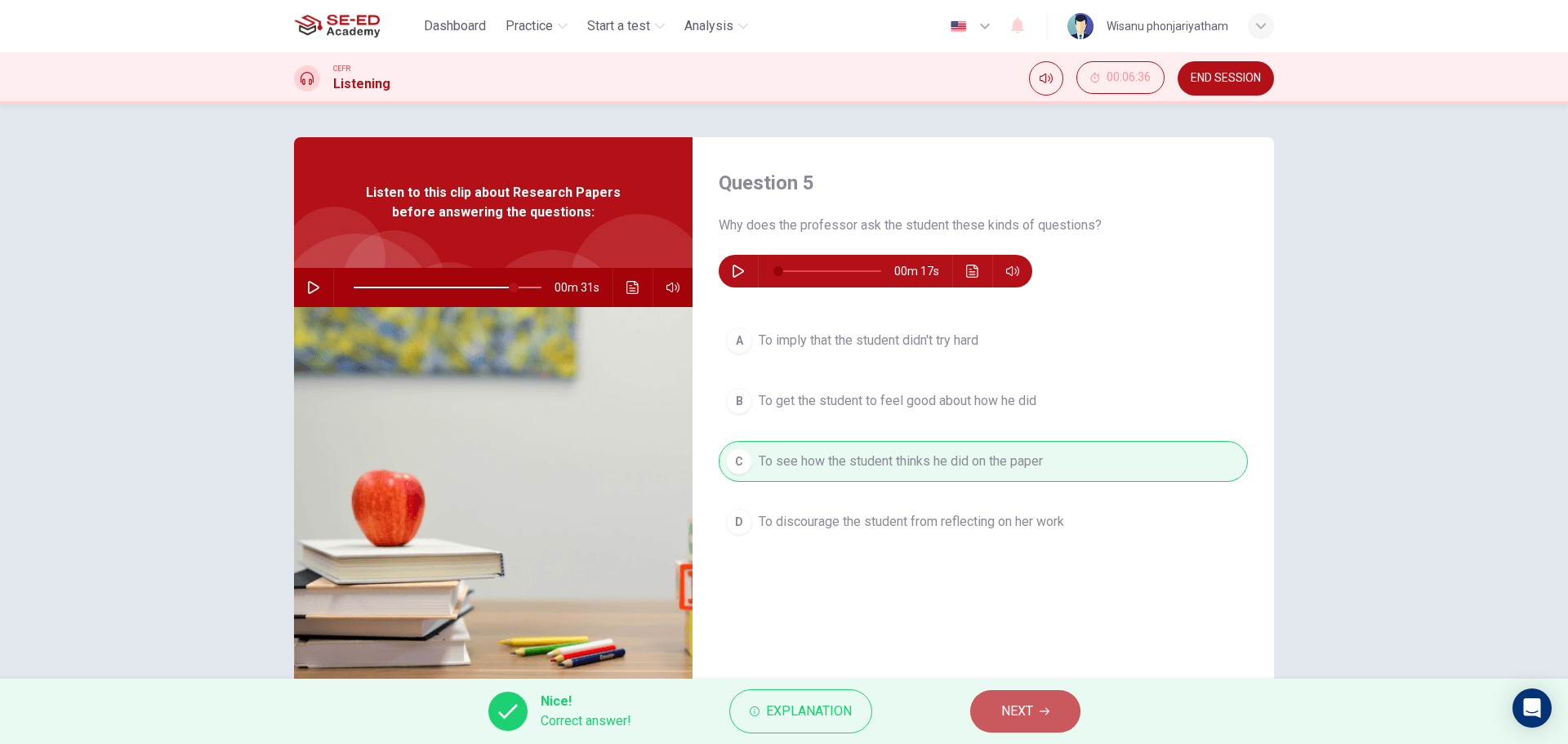
click at [1007, 710] on span "NEXT" at bounding box center [1017, 711] width 32 height 23
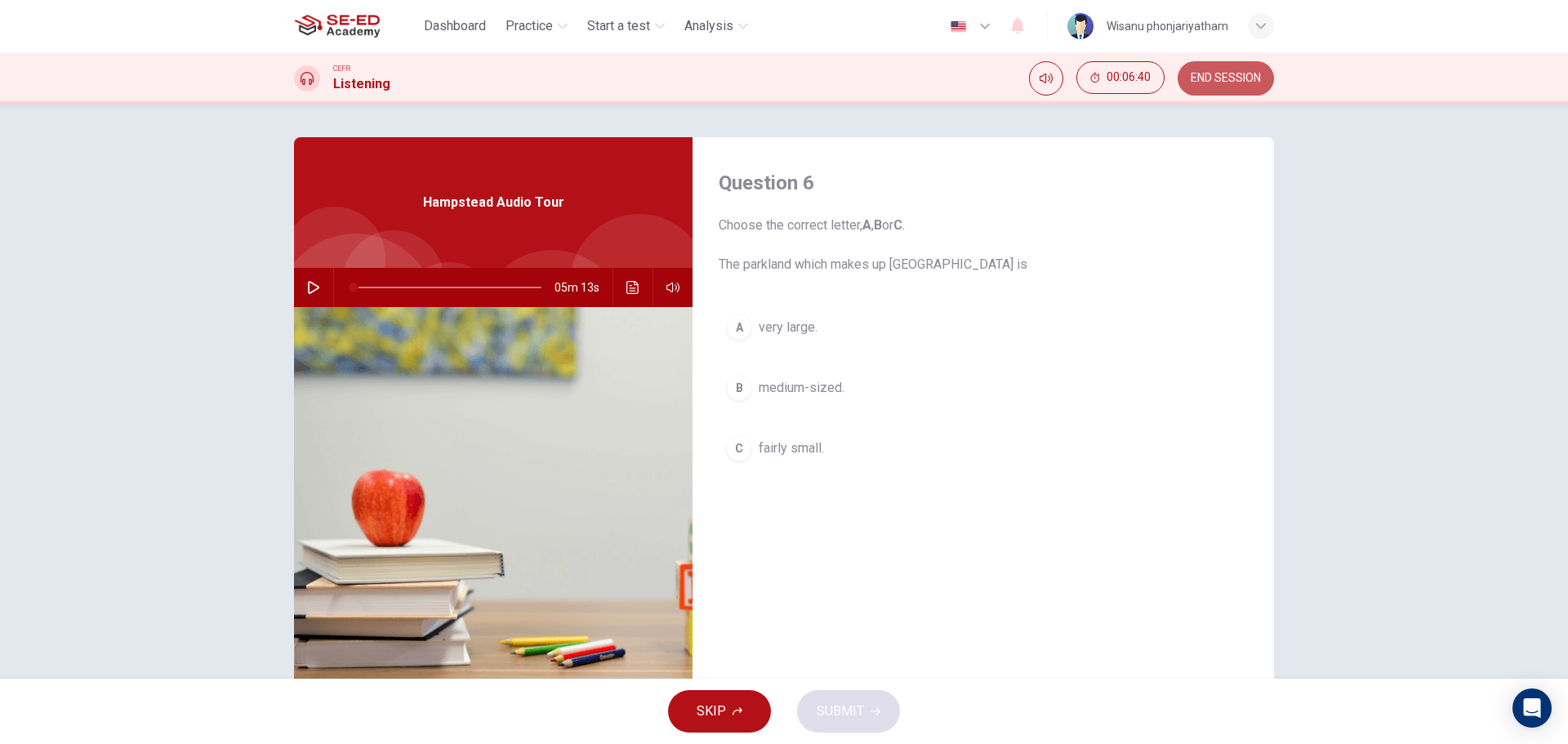
click at [1205, 77] on span "END SESSION" at bounding box center [1226, 78] width 70 height 13
